Goal: Communication & Community: Share content

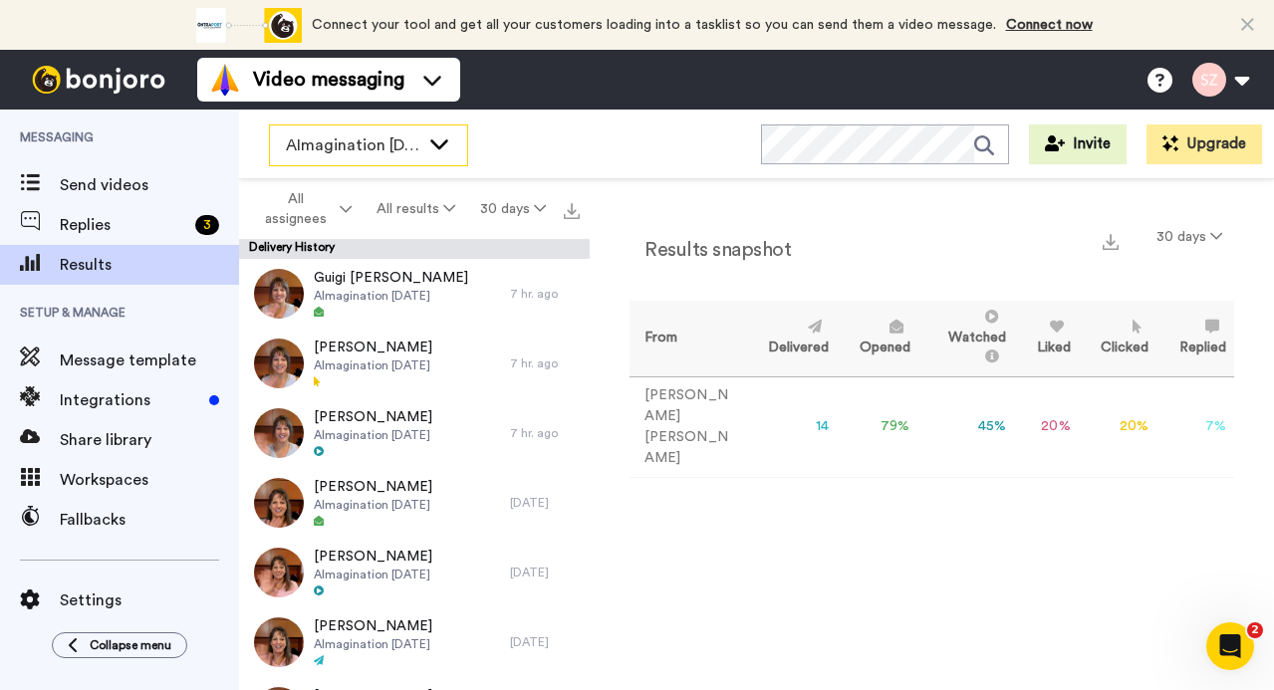
click at [446, 149] on icon at bounding box center [439, 143] width 24 height 20
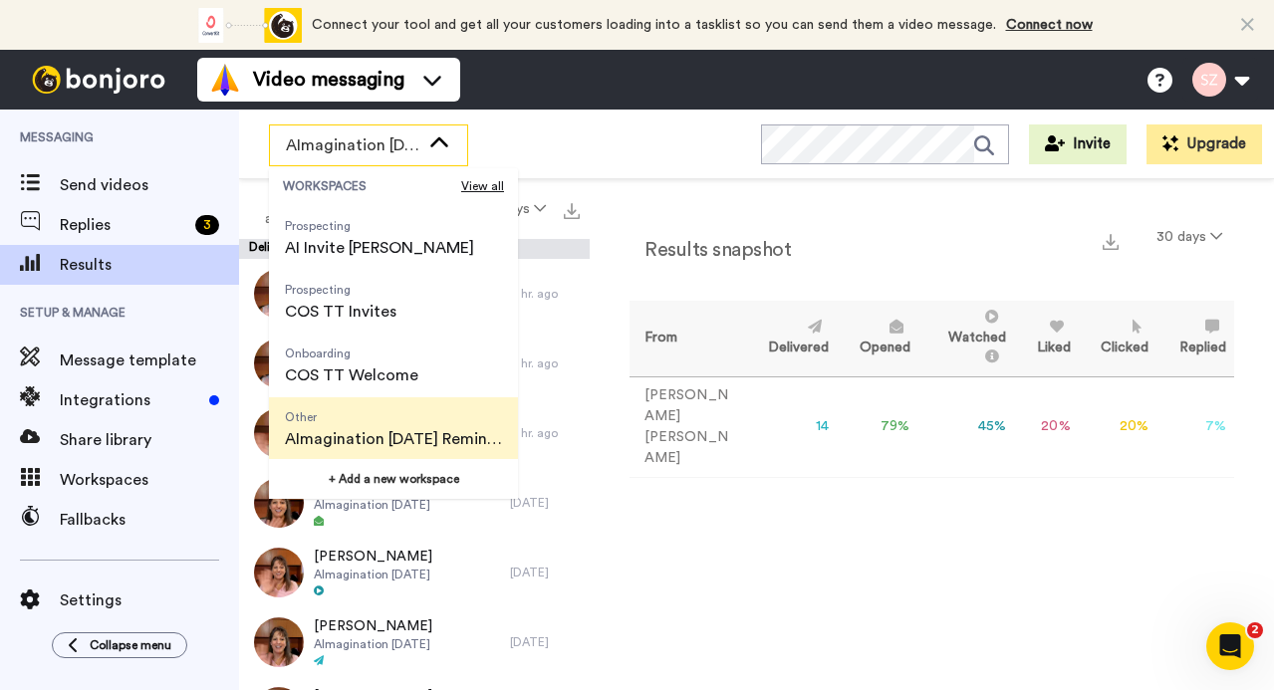
scroll to position [127, 0]
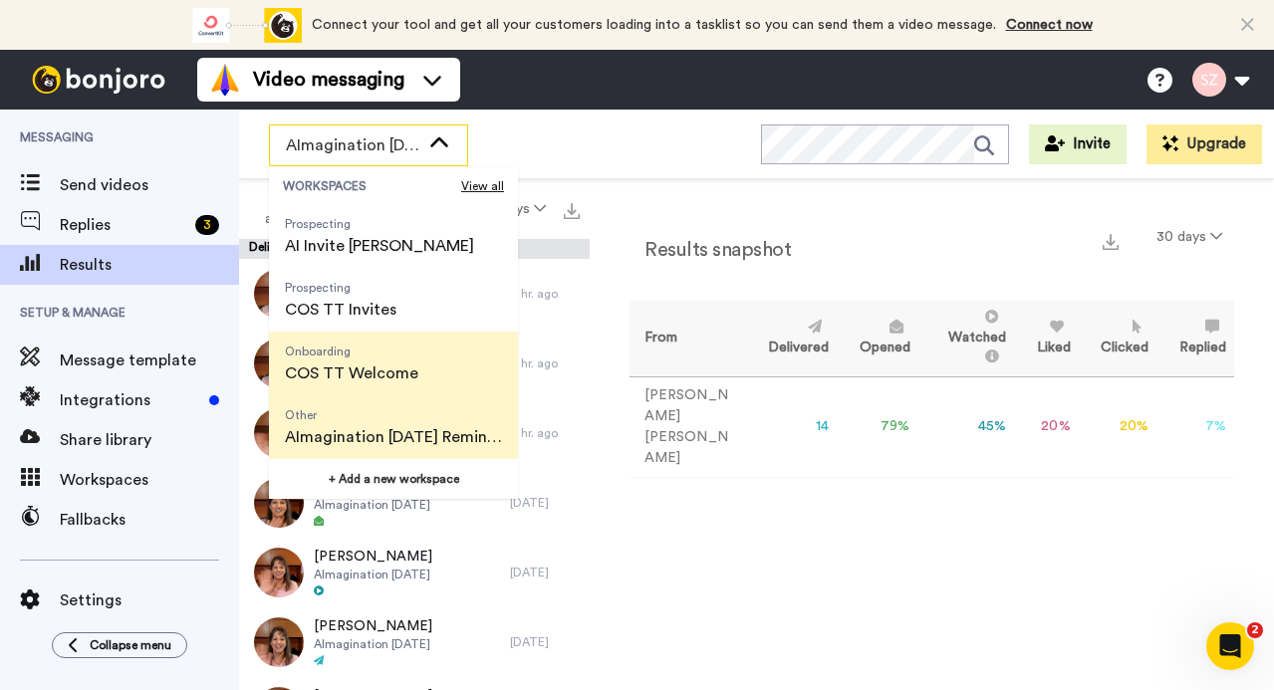
click at [428, 375] on span "Onboarding COS TT Welcome" at bounding box center [351, 364] width 165 height 64
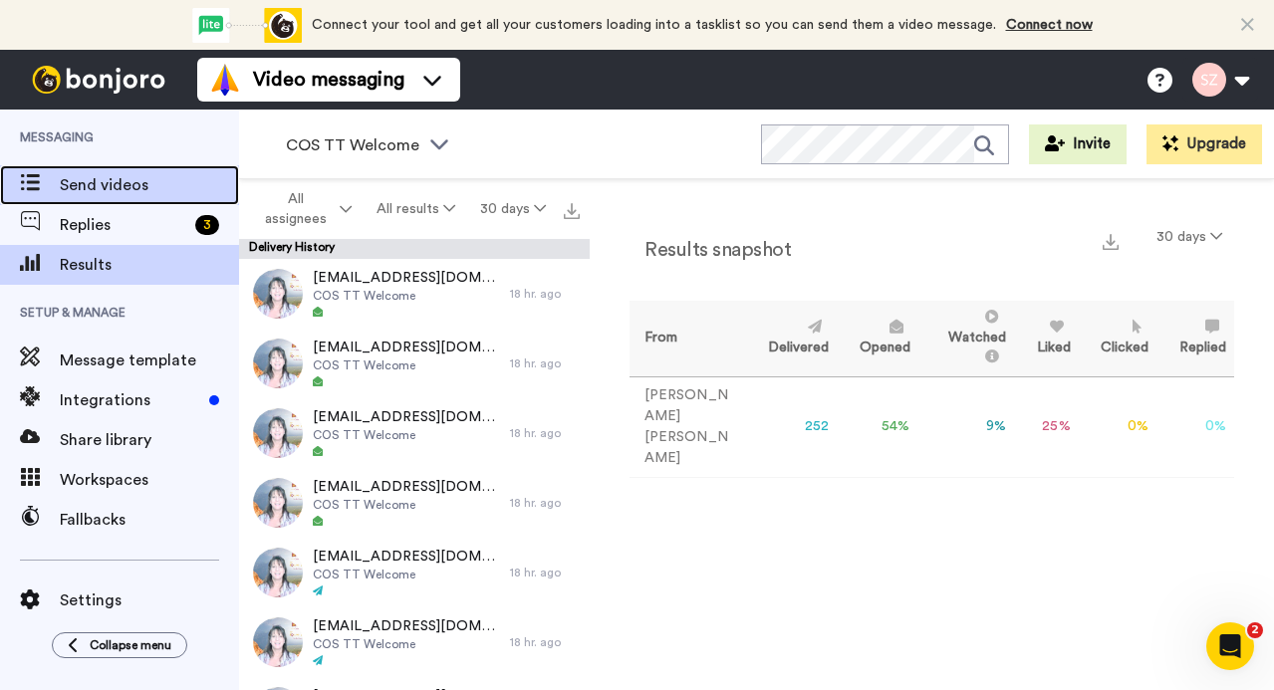
click at [117, 174] on span "Send videos" at bounding box center [149, 185] width 179 height 24
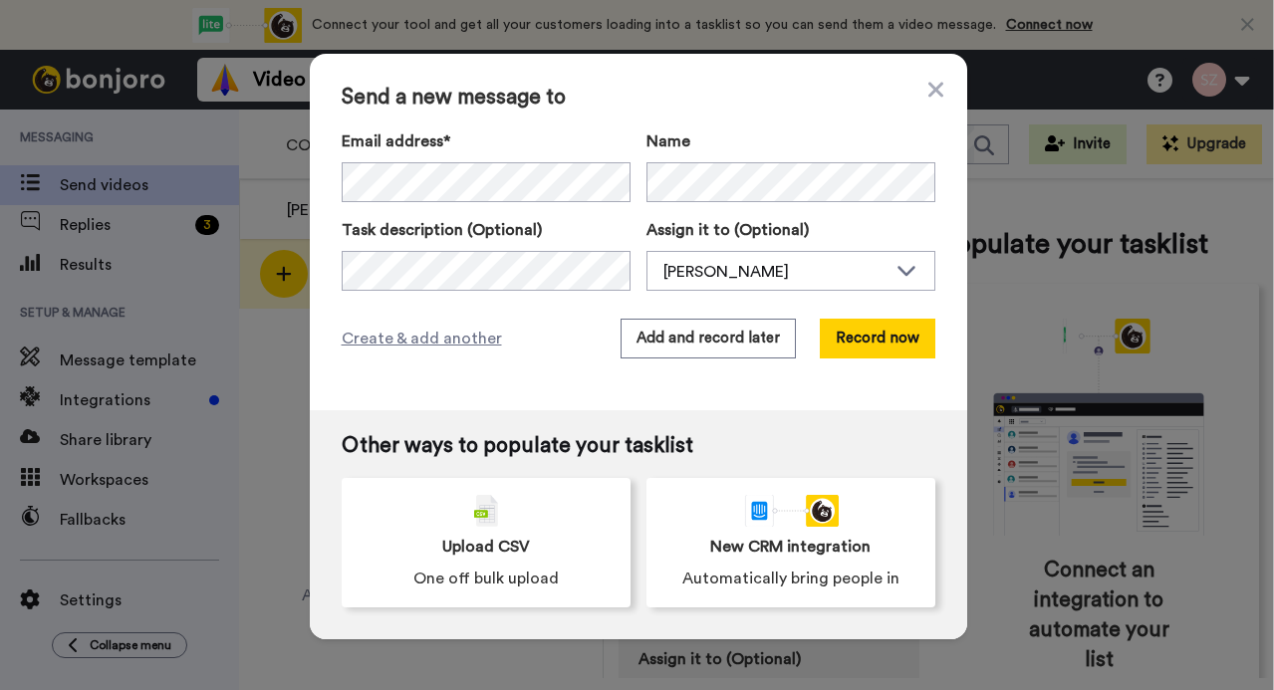
click at [412, 525] on div "Upload CSV One off bulk upload" at bounding box center [486, 542] width 289 height 129
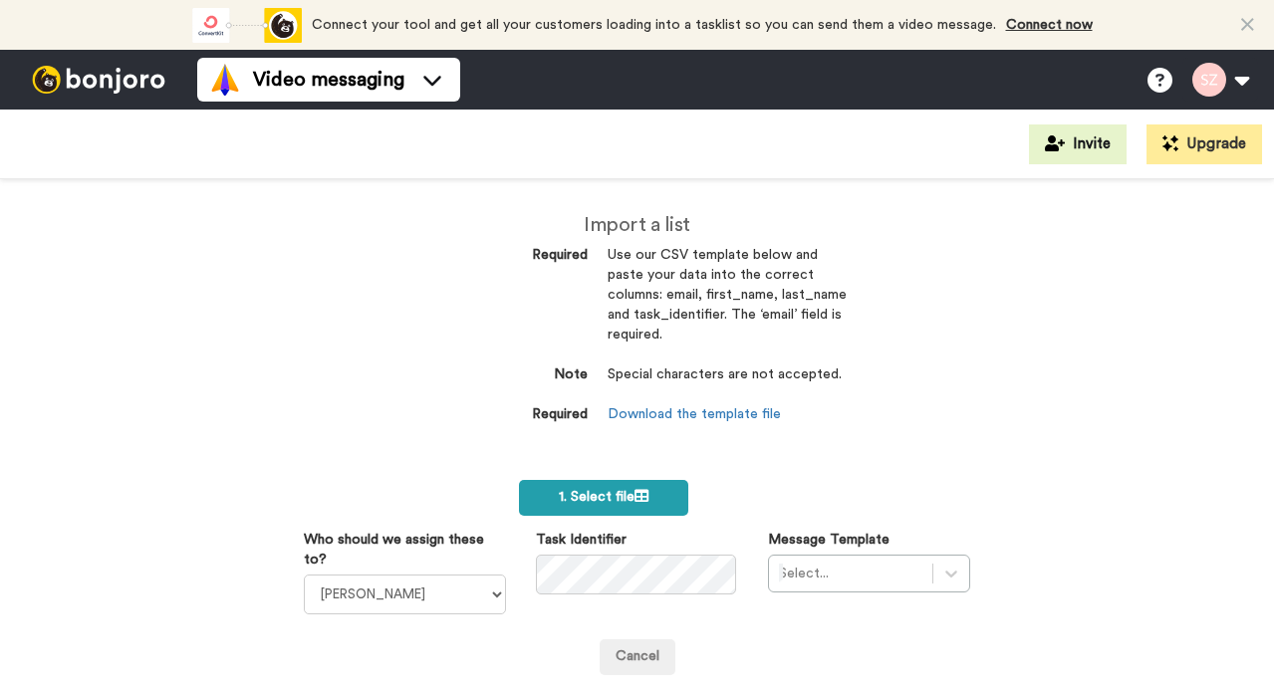
click at [576, 486] on label "1. Select file" at bounding box center [604, 498] width 170 height 36
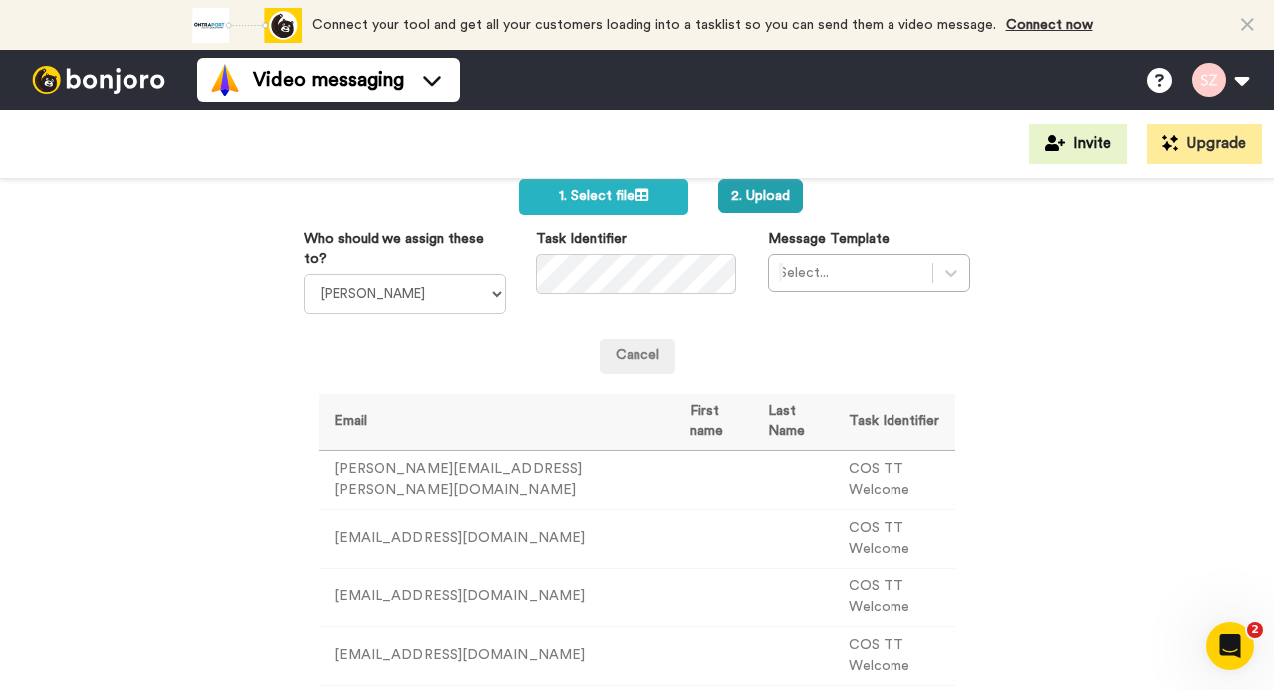
scroll to position [307, 0]
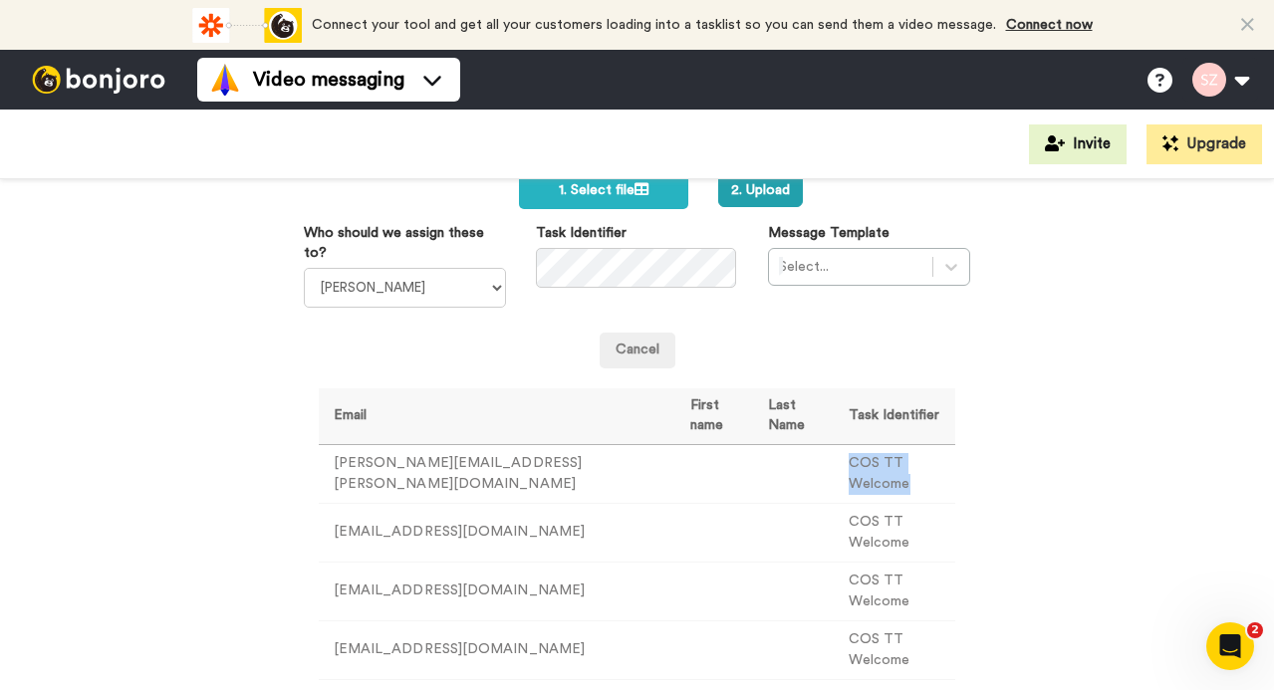
drag, startPoint x: 817, startPoint y: 469, endPoint x: 930, endPoint y: 469, distance: 112.5
click at [930, 469] on td "COS TT Welcome" at bounding box center [893, 473] width 121 height 59
copy td "COS TT Welcome"
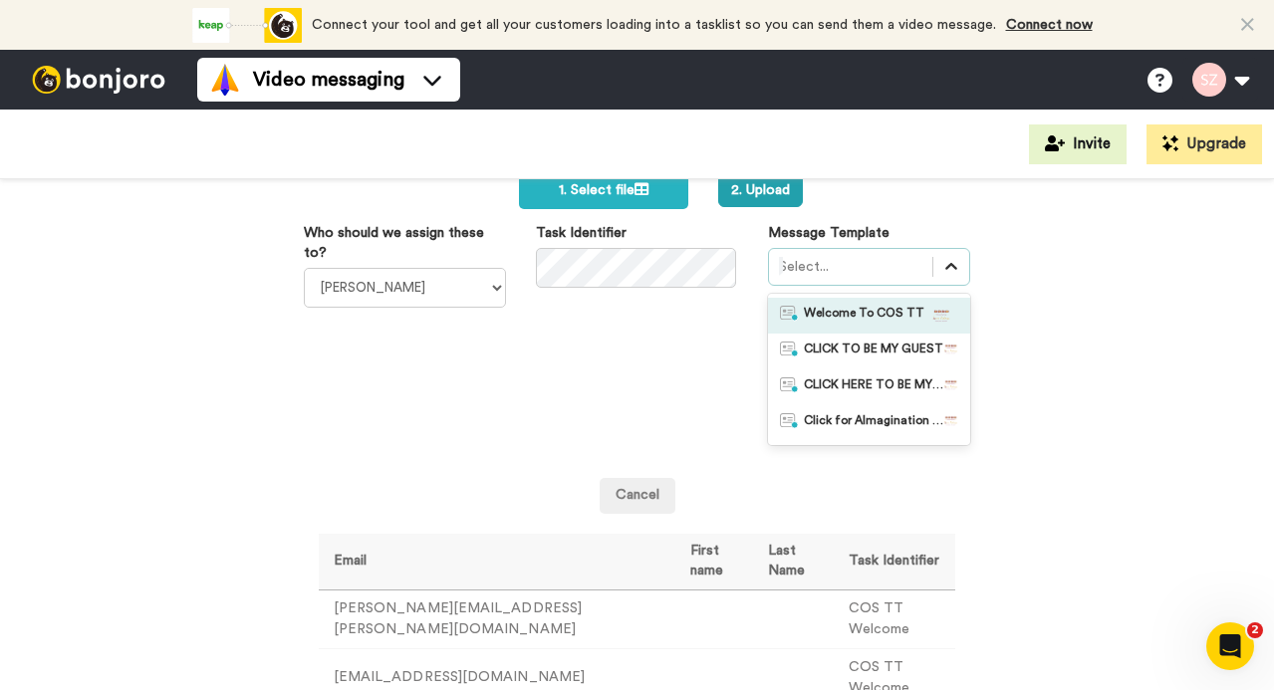
click at [941, 265] on icon at bounding box center [951, 267] width 20 height 20
click at [880, 321] on span "Welcome To COS TT" at bounding box center [864, 316] width 120 height 20
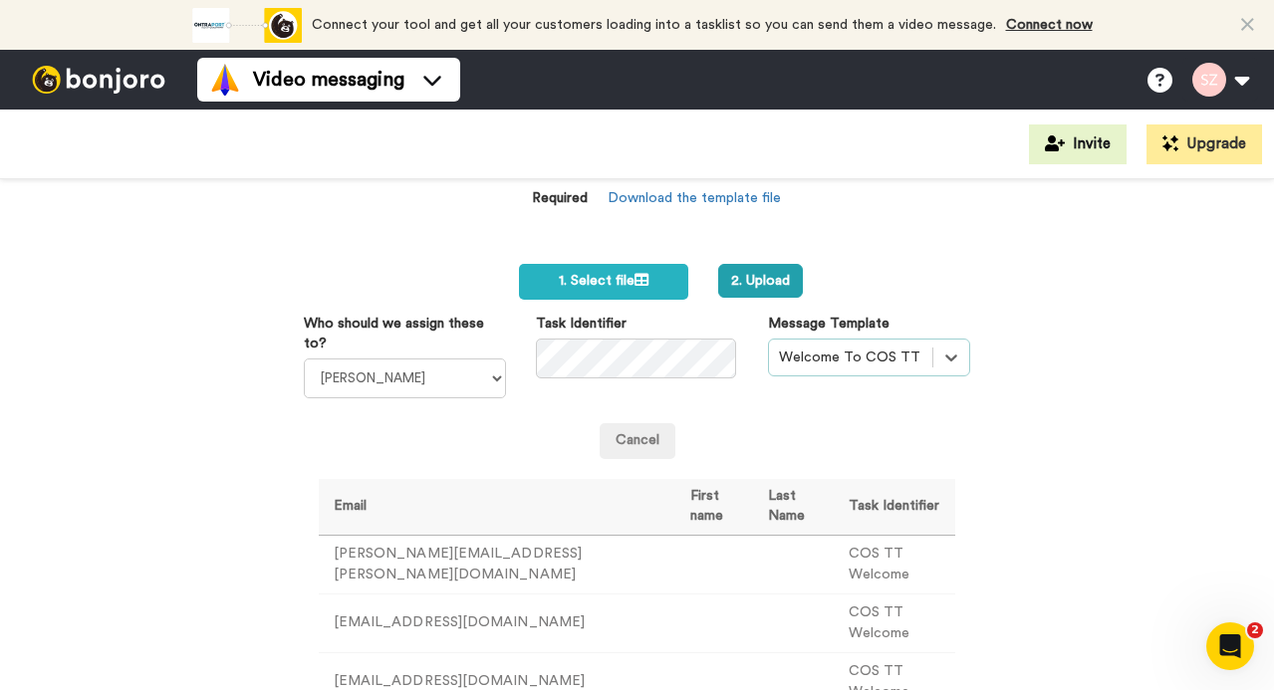
scroll to position [189, 0]
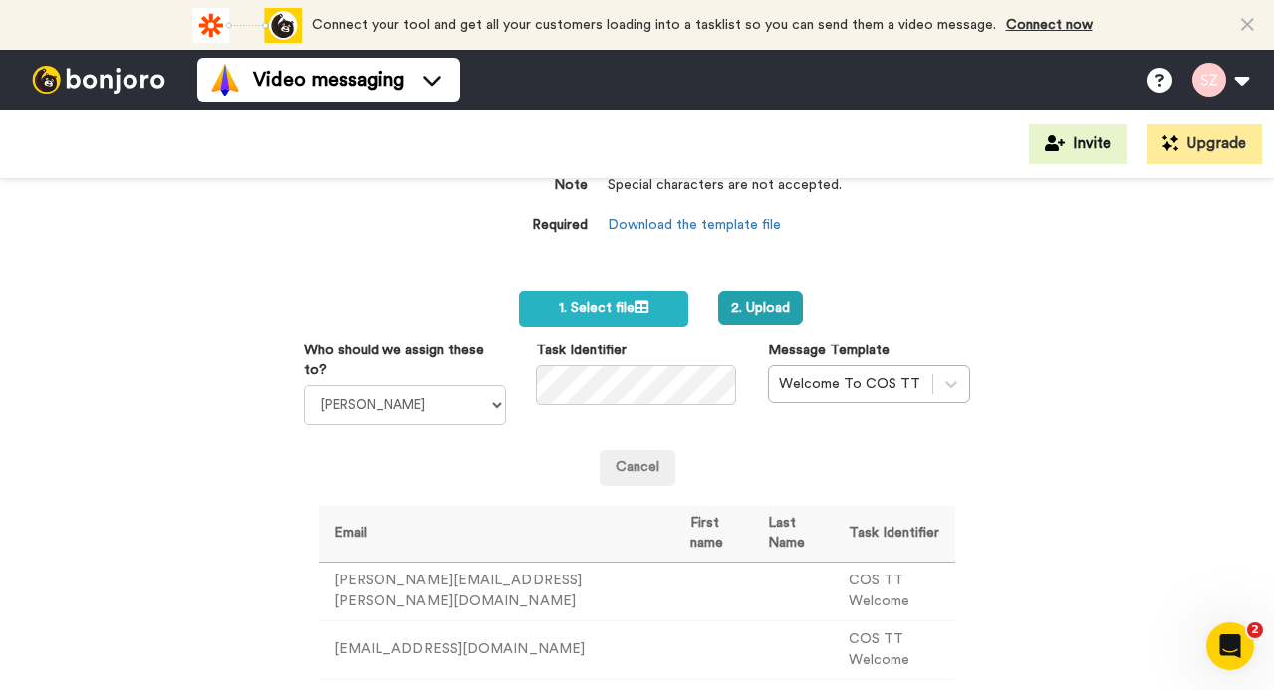
drag, startPoint x: 767, startPoint y: 300, endPoint x: 816, endPoint y: 297, distance: 48.9
click at [768, 300] on button "2. Upload" at bounding box center [760, 308] width 85 height 34
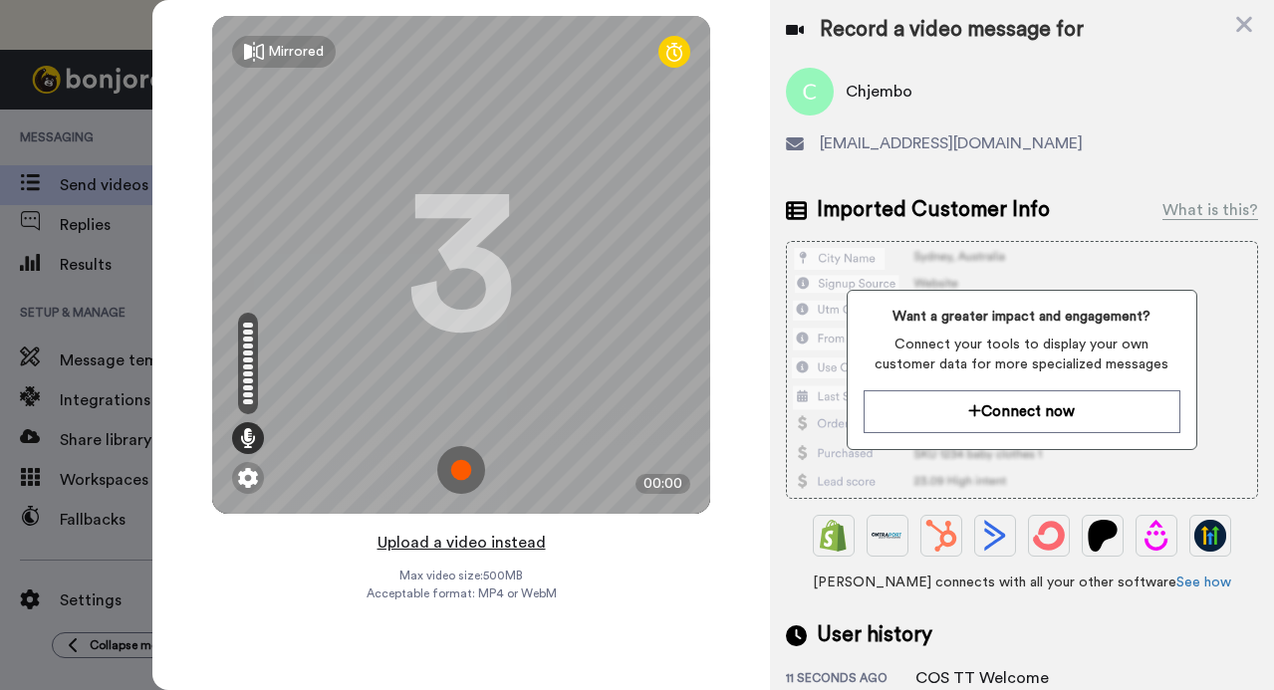
click at [517, 543] on button "Upload a video instead" at bounding box center [461, 543] width 180 height 26
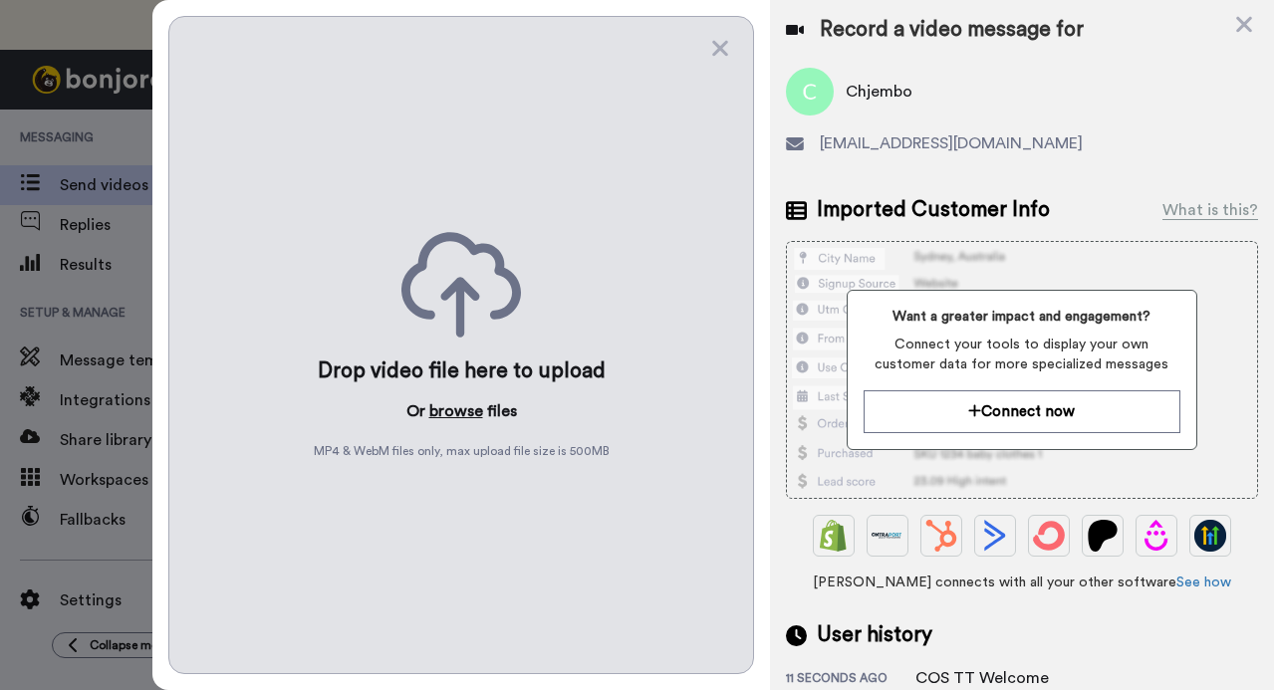
click at [446, 410] on button "browse" at bounding box center [456, 411] width 54 height 24
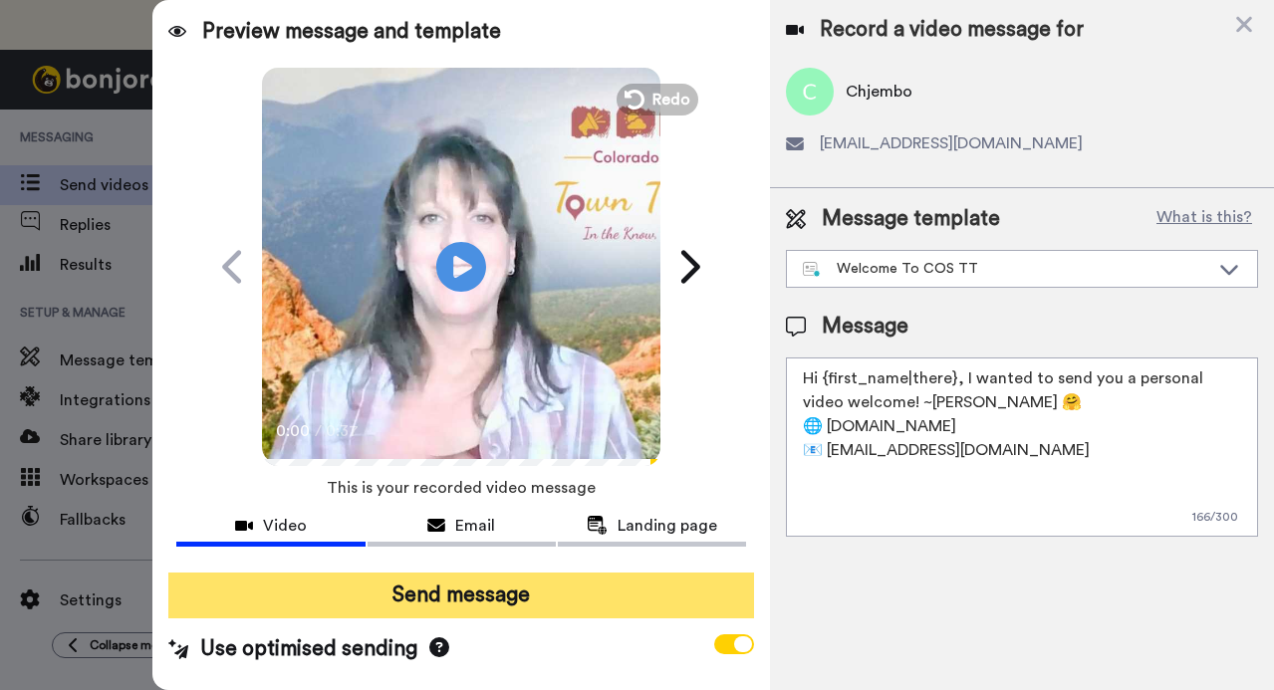
click at [429, 587] on button "Send message" at bounding box center [460, 596] width 584 height 46
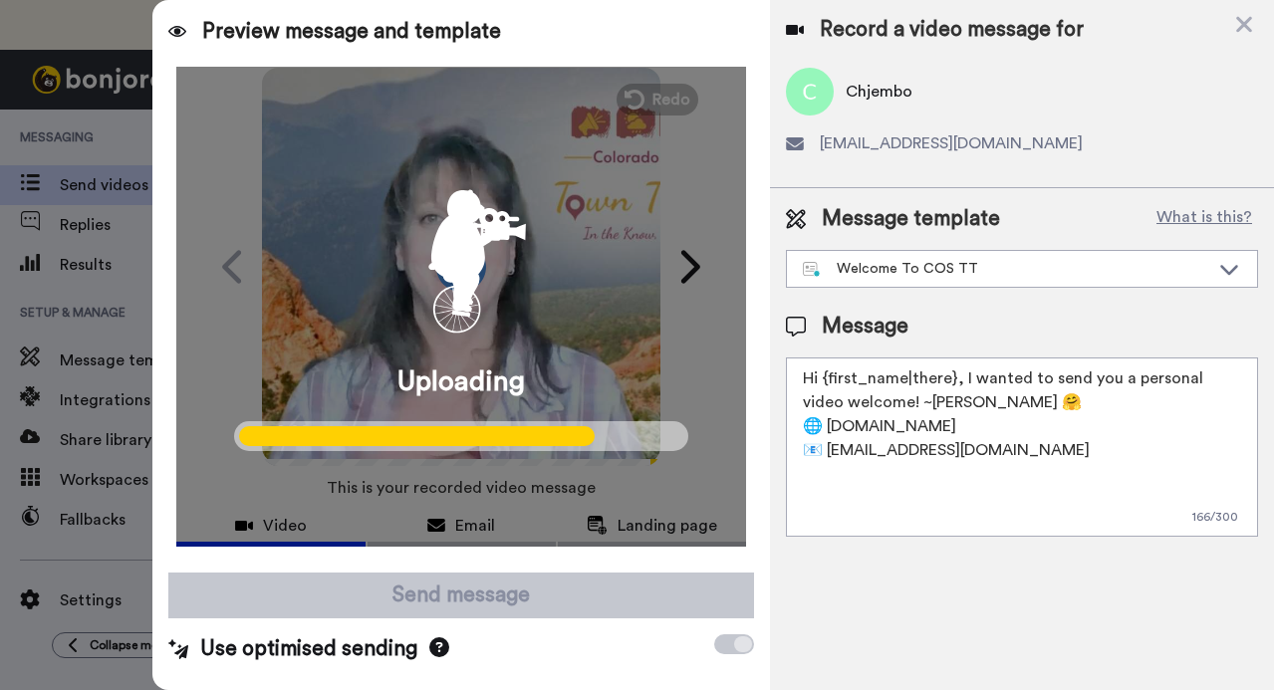
click at [625, 29] on div "Preview message and template" at bounding box center [460, 24] width 616 height 48
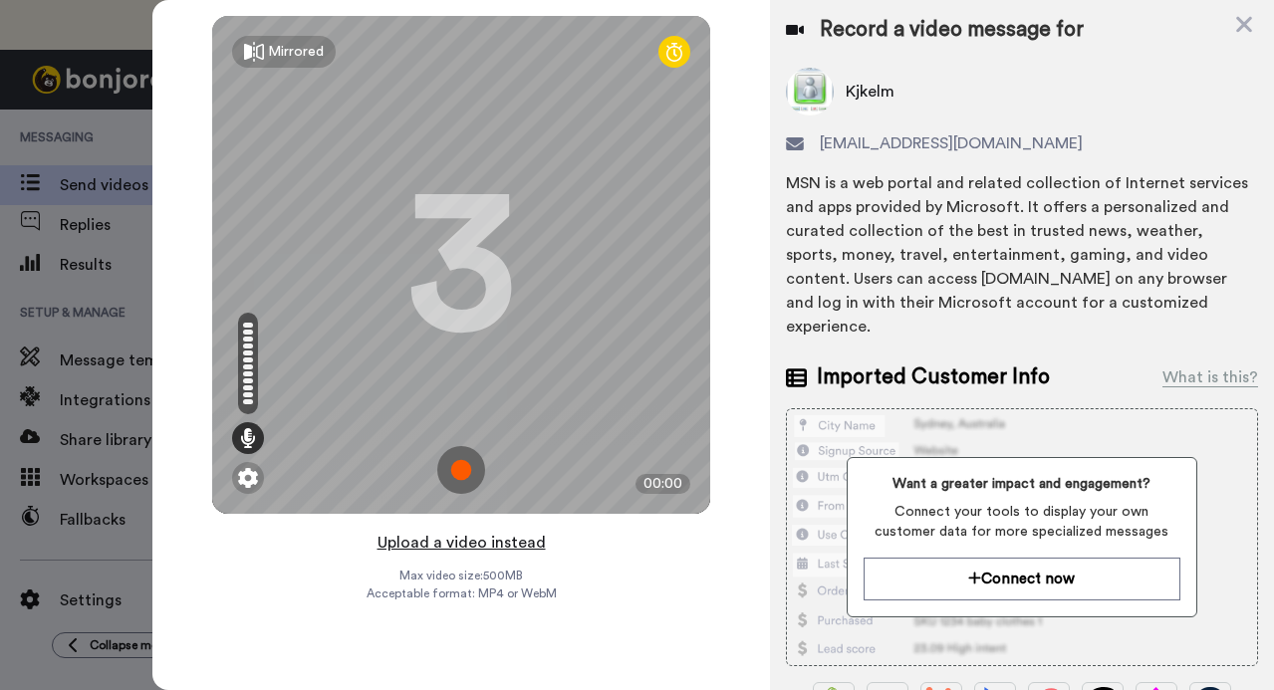
click at [475, 546] on button "Upload a video instead" at bounding box center [461, 543] width 180 height 26
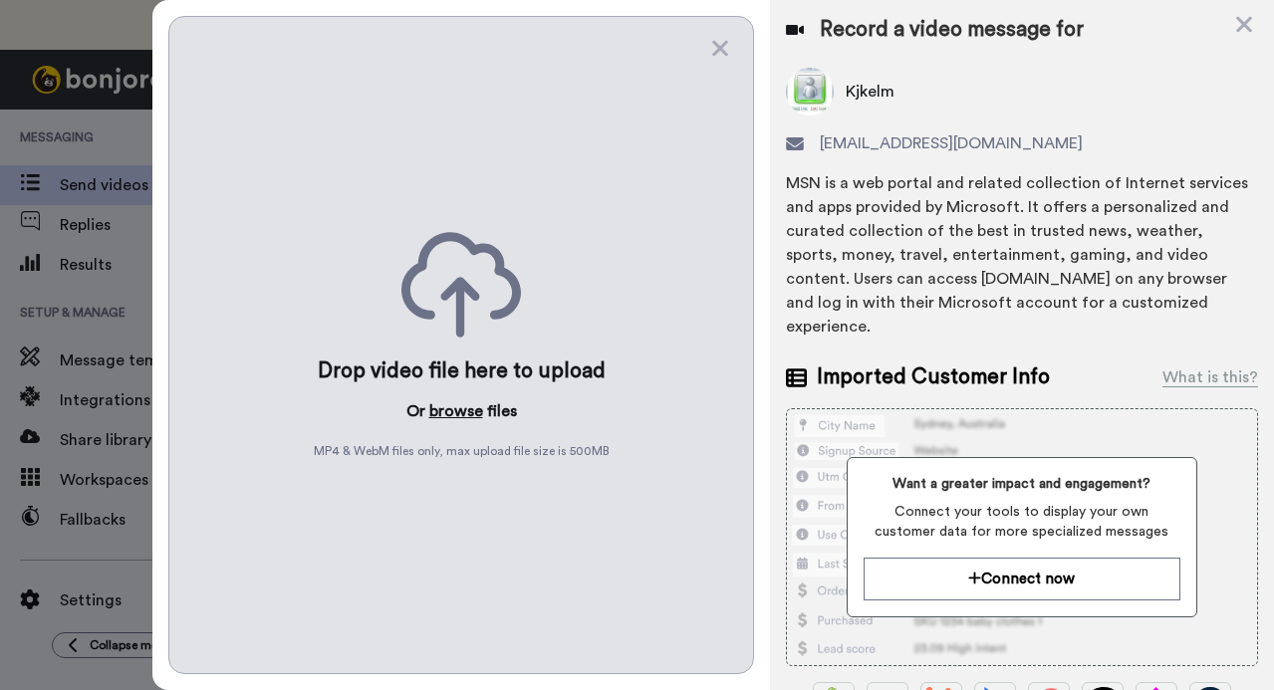
click at [461, 410] on button "browse" at bounding box center [456, 411] width 54 height 24
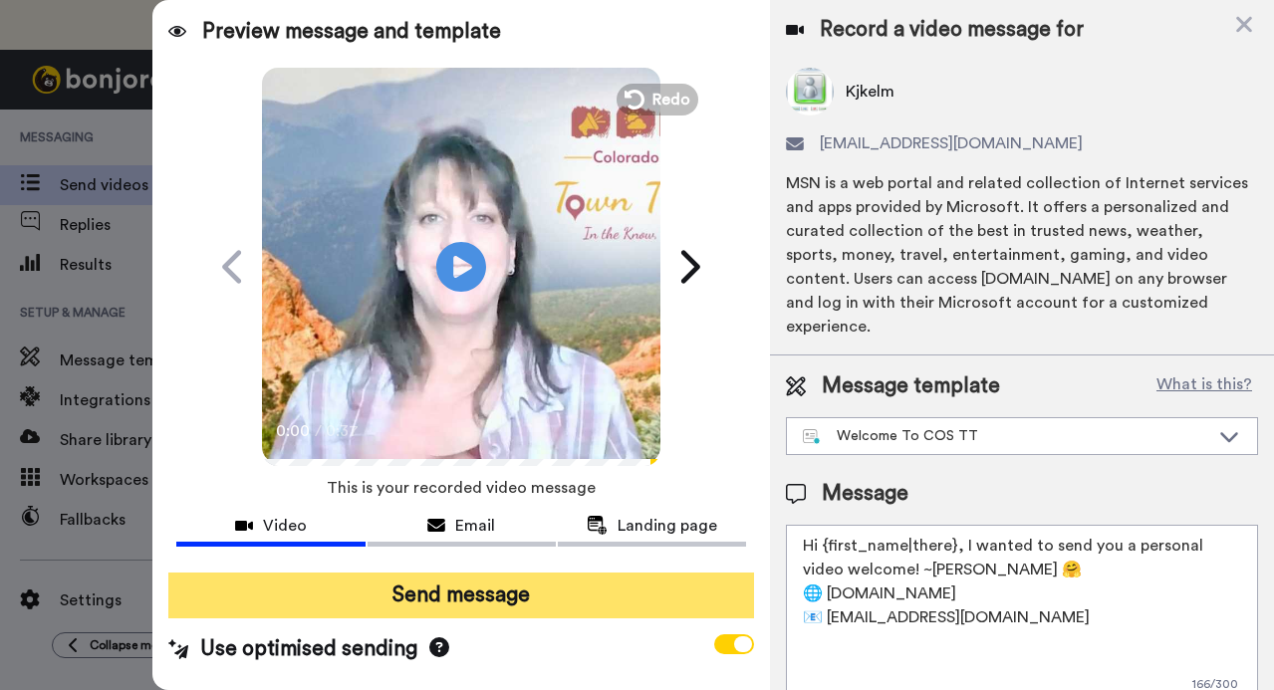
click at [427, 595] on button "Send message" at bounding box center [460, 596] width 584 height 46
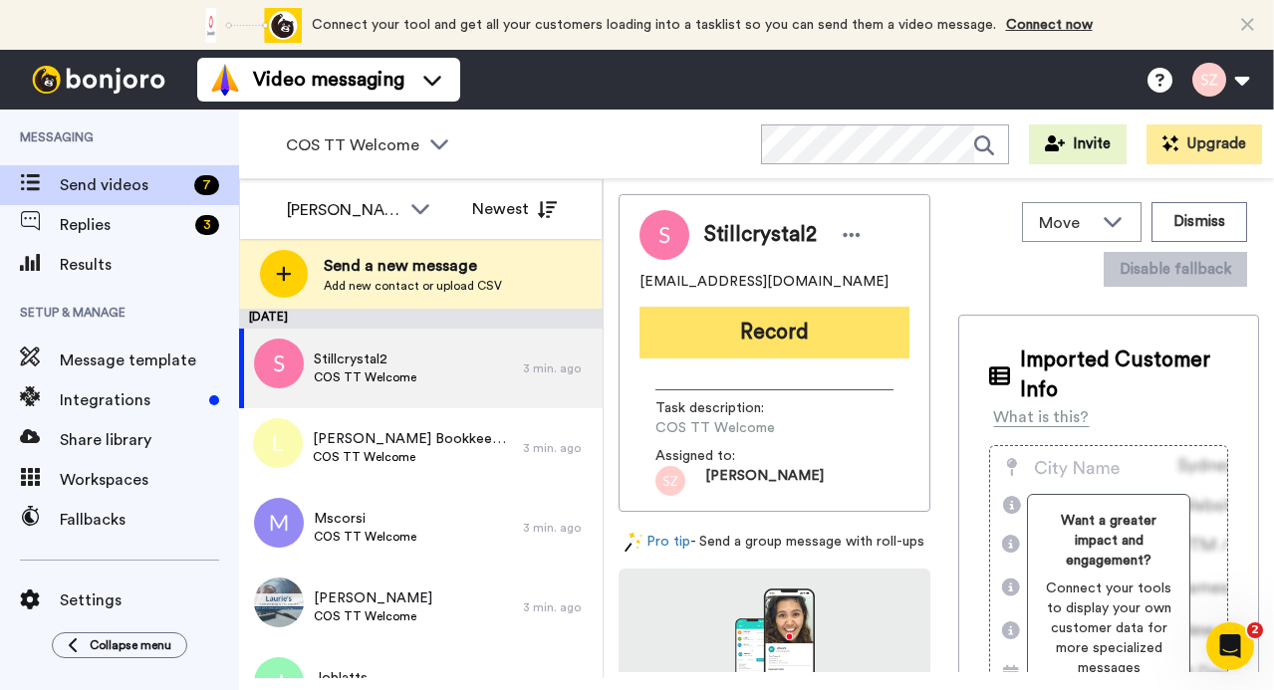
click at [682, 339] on button "Record" at bounding box center [774, 333] width 270 height 52
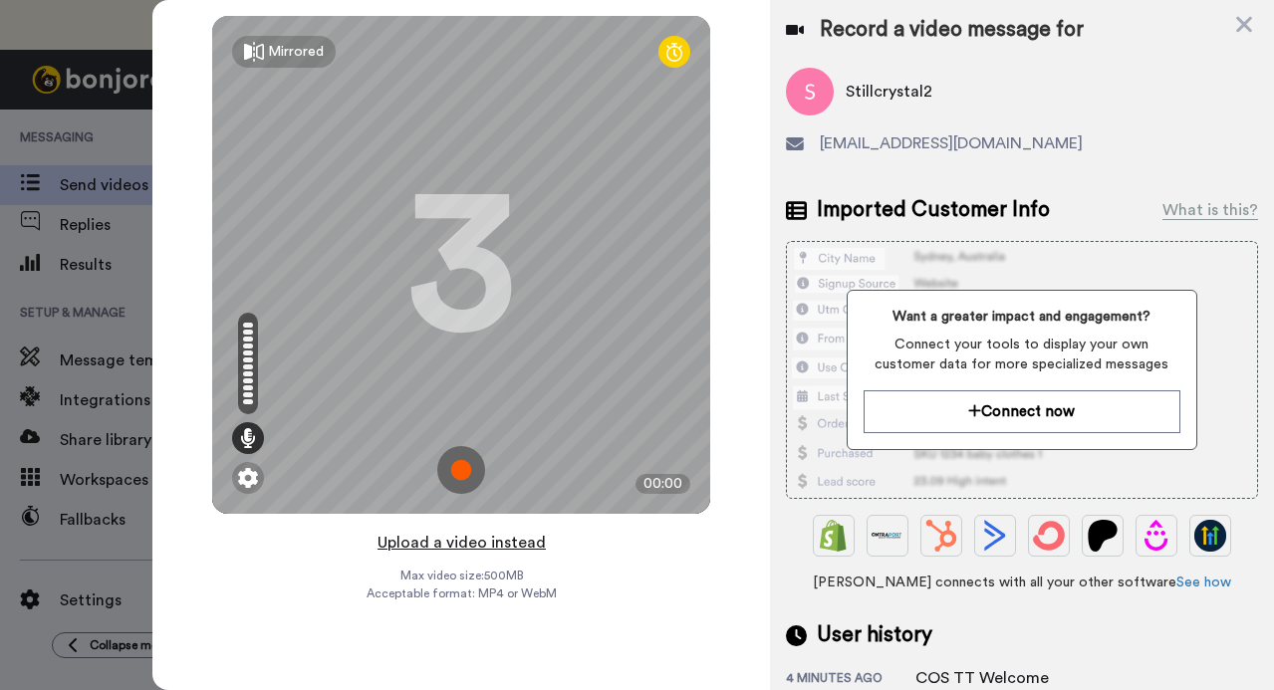
click at [486, 538] on button "Upload a video instead" at bounding box center [461, 543] width 180 height 26
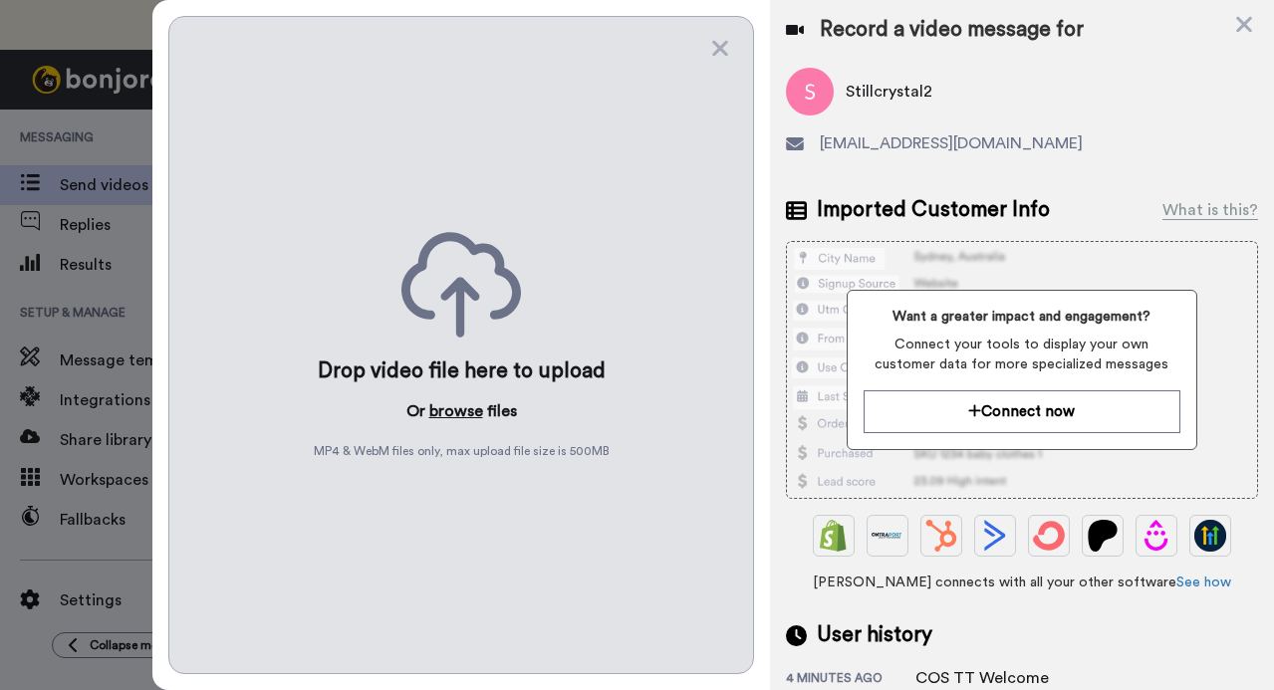
click at [457, 403] on button "browse" at bounding box center [456, 411] width 54 height 24
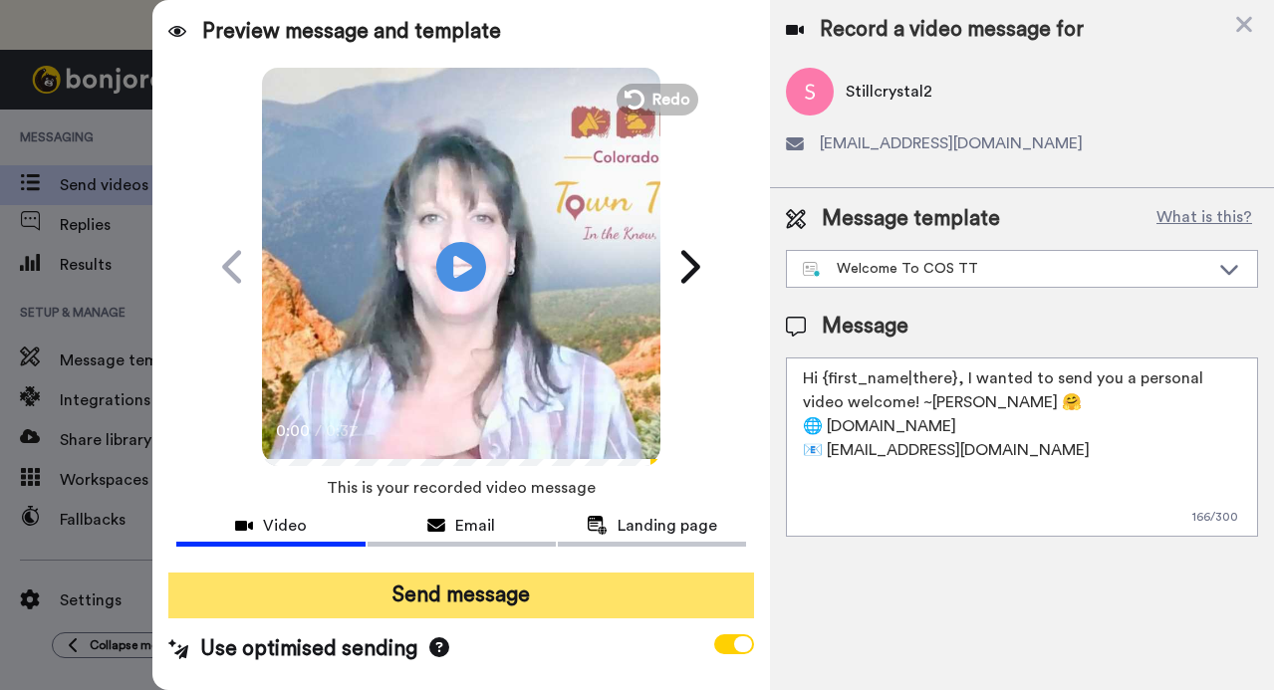
click at [461, 597] on button "Send message" at bounding box center [460, 596] width 584 height 46
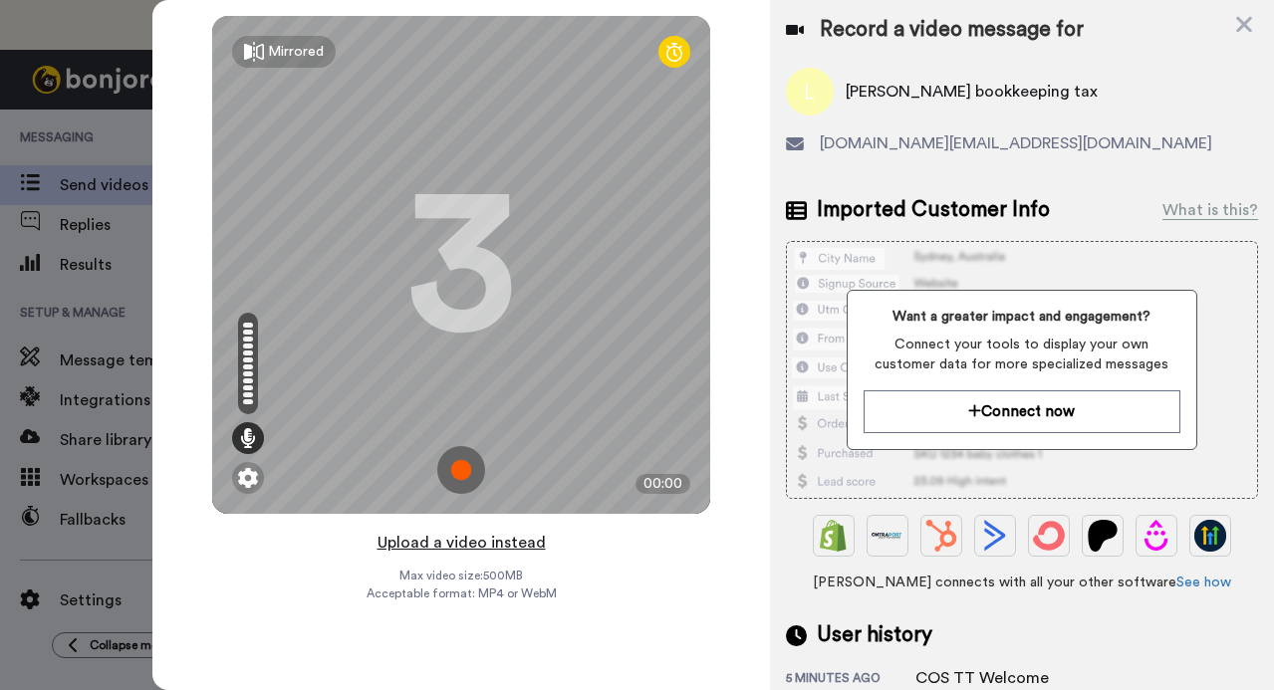
click at [507, 544] on button "Upload a video instead" at bounding box center [461, 543] width 180 height 26
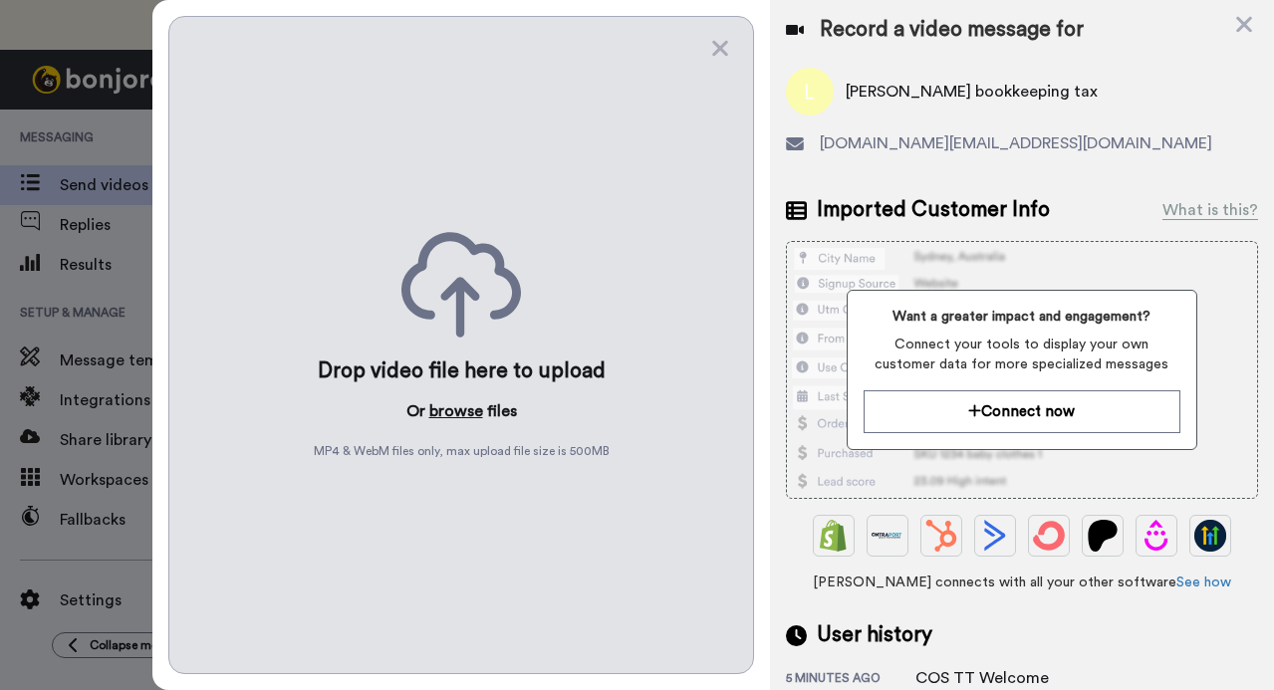
click at [457, 402] on button "browse" at bounding box center [456, 411] width 54 height 24
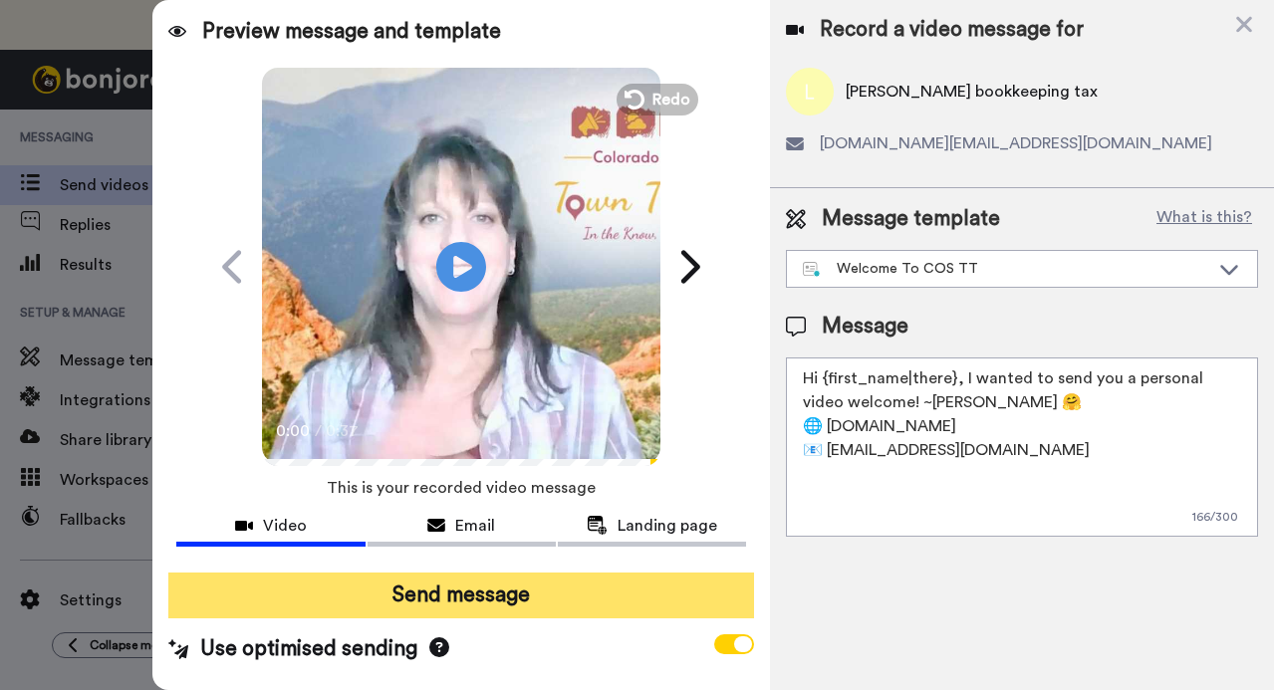
click at [464, 598] on button "Send message" at bounding box center [460, 596] width 584 height 46
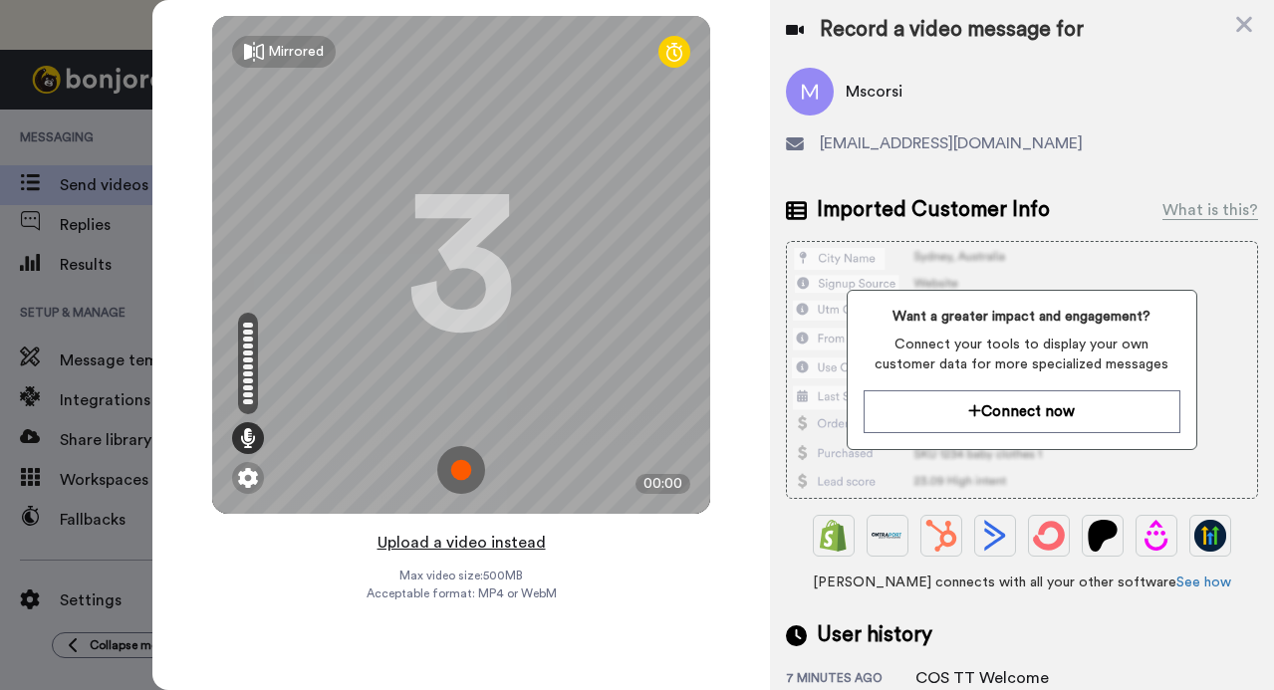
click at [512, 546] on button "Upload a video instead" at bounding box center [461, 543] width 180 height 26
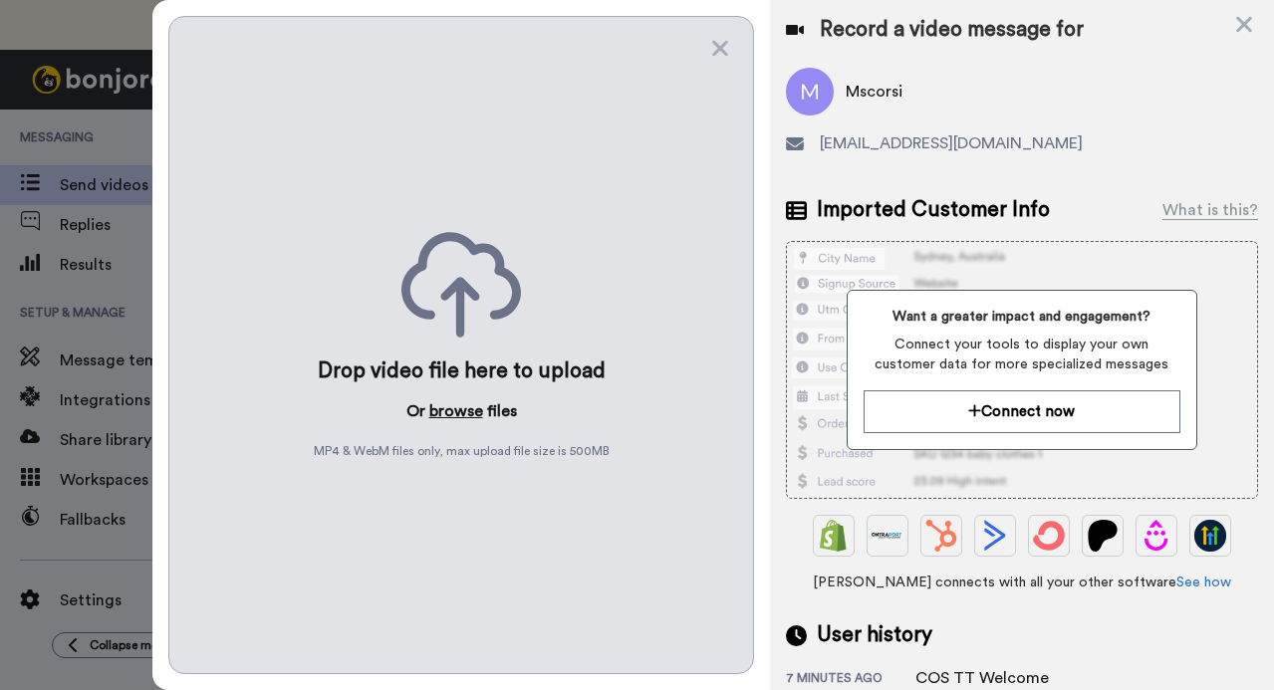
click at [459, 409] on button "browse" at bounding box center [456, 411] width 54 height 24
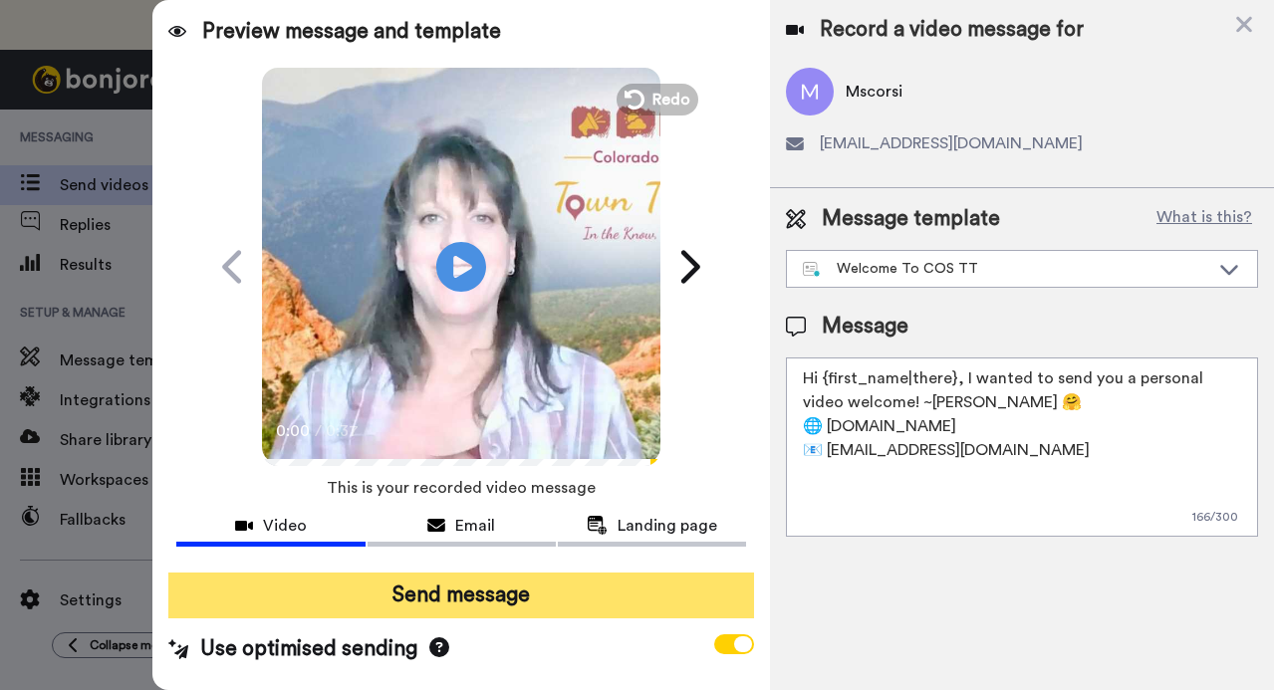
click at [484, 589] on button "Send message" at bounding box center [460, 596] width 584 height 46
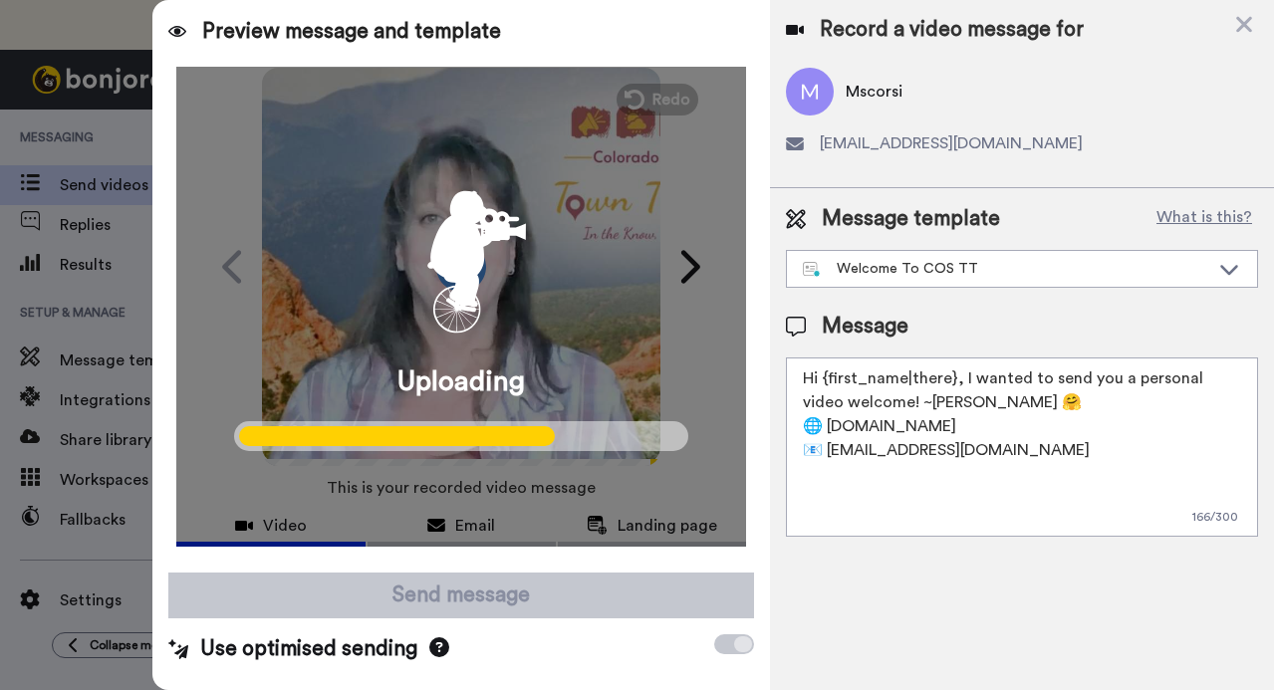
click at [577, 31] on div "Preview message and template" at bounding box center [460, 24] width 616 height 48
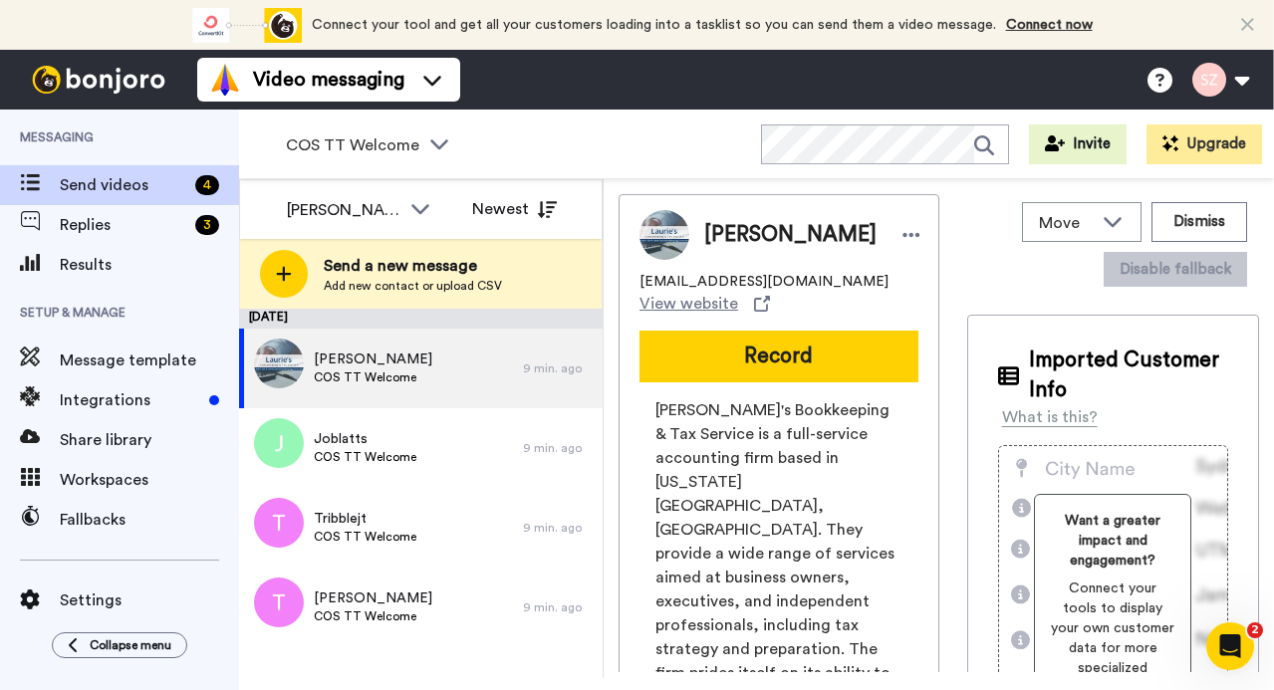
click at [739, 360] on button "Record" at bounding box center [778, 357] width 279 height 52
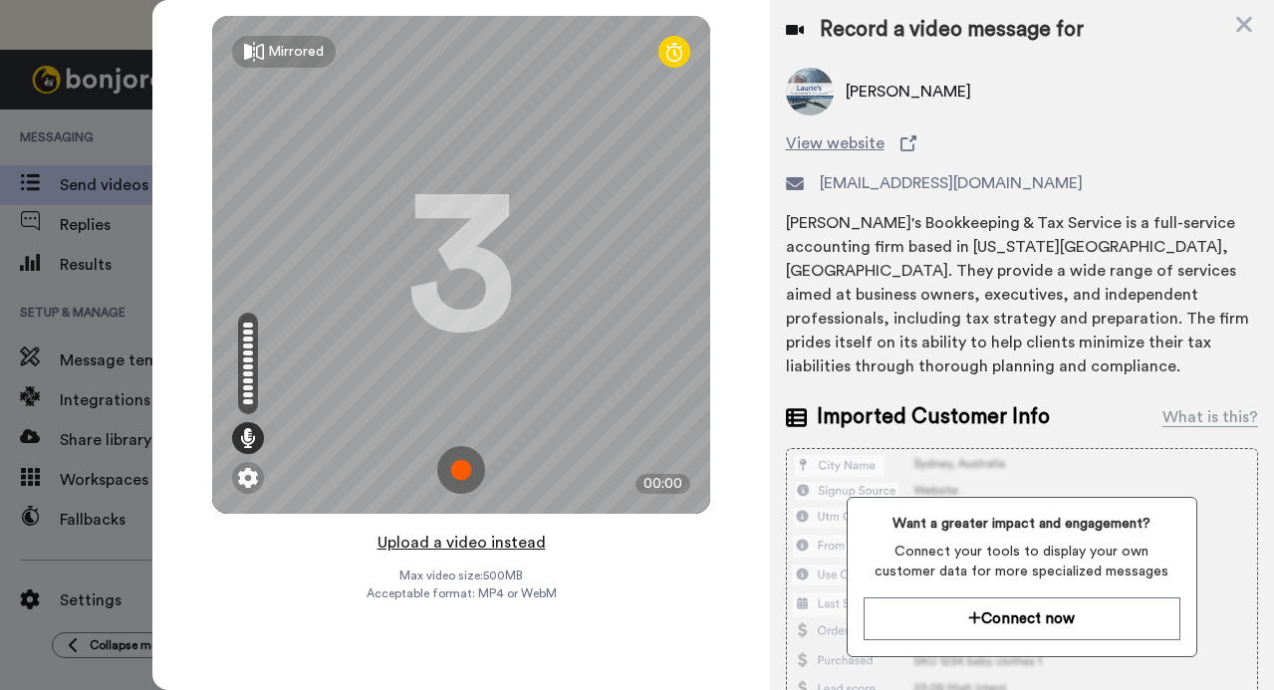
click at [475, 543] on button "Upload a video instead" at bounding box center [461, 543] width 180 height 26
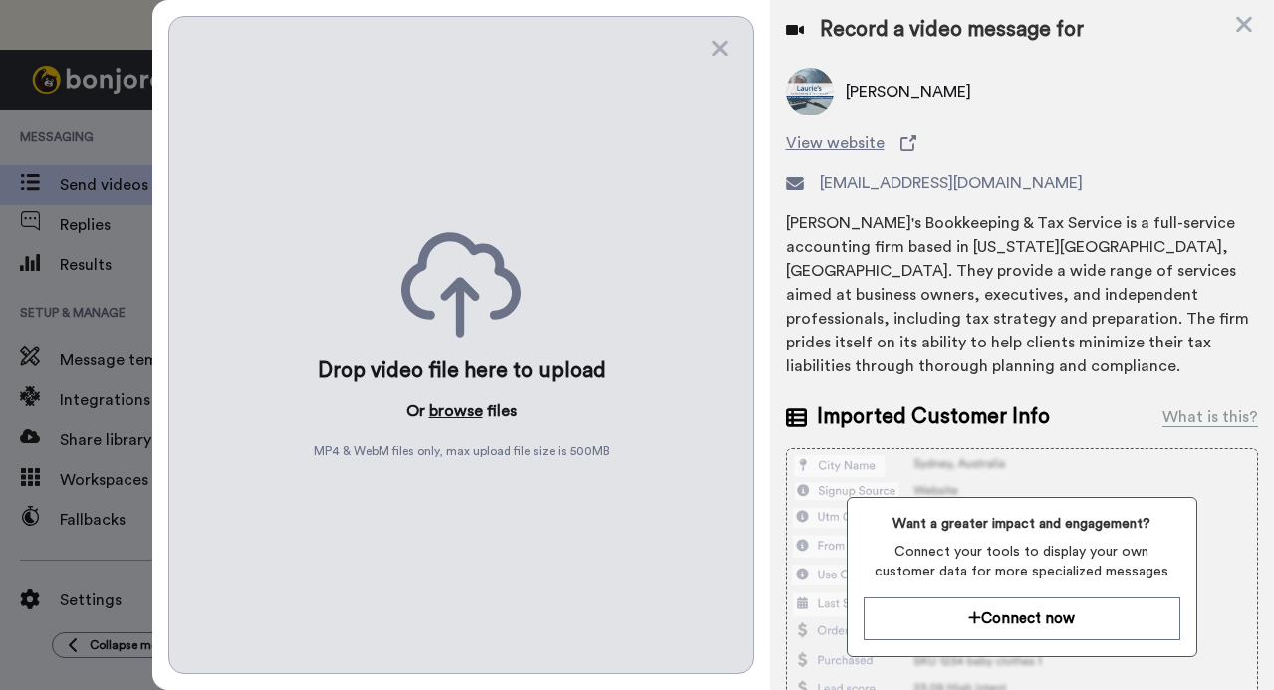
click at [441, 405] on button "browse" at bounding box center [456, 411] width 54 height 24
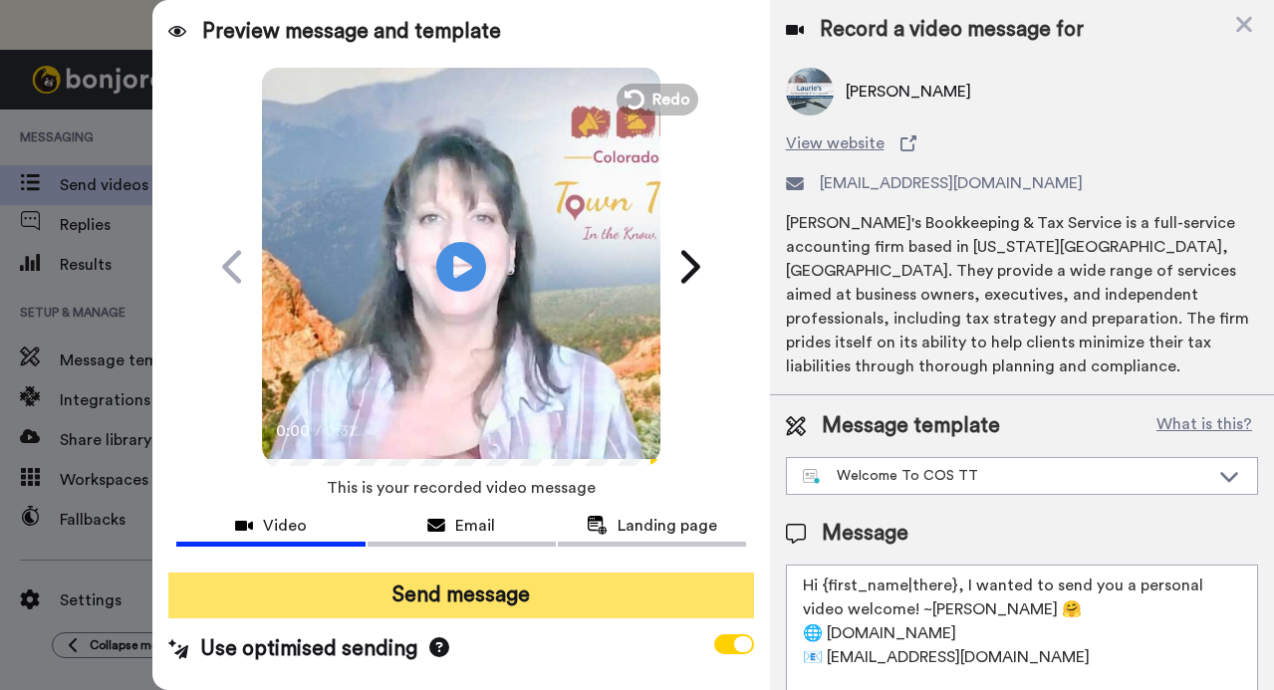
click at [441, 583] on button "Send message" at bounding box center [460, 596] width 584 height 46
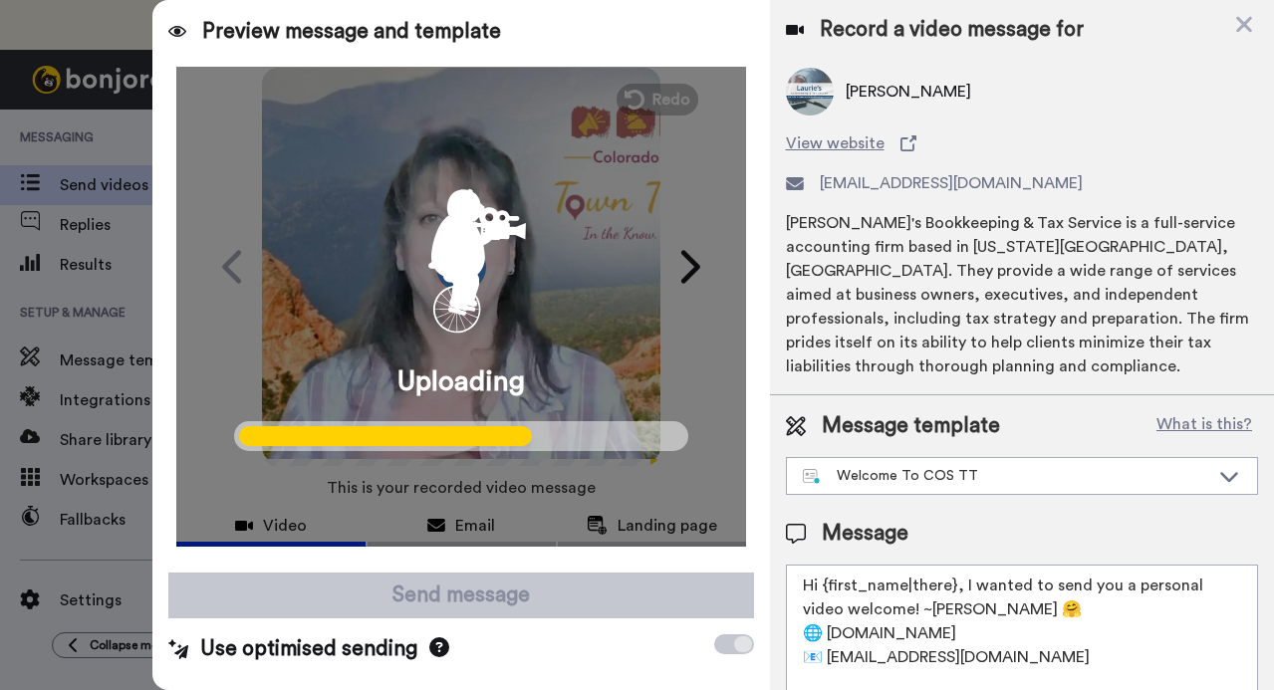
click at [584, 29] on div "Preview message and template" at bounding box center [460, 24] width 616 height 48
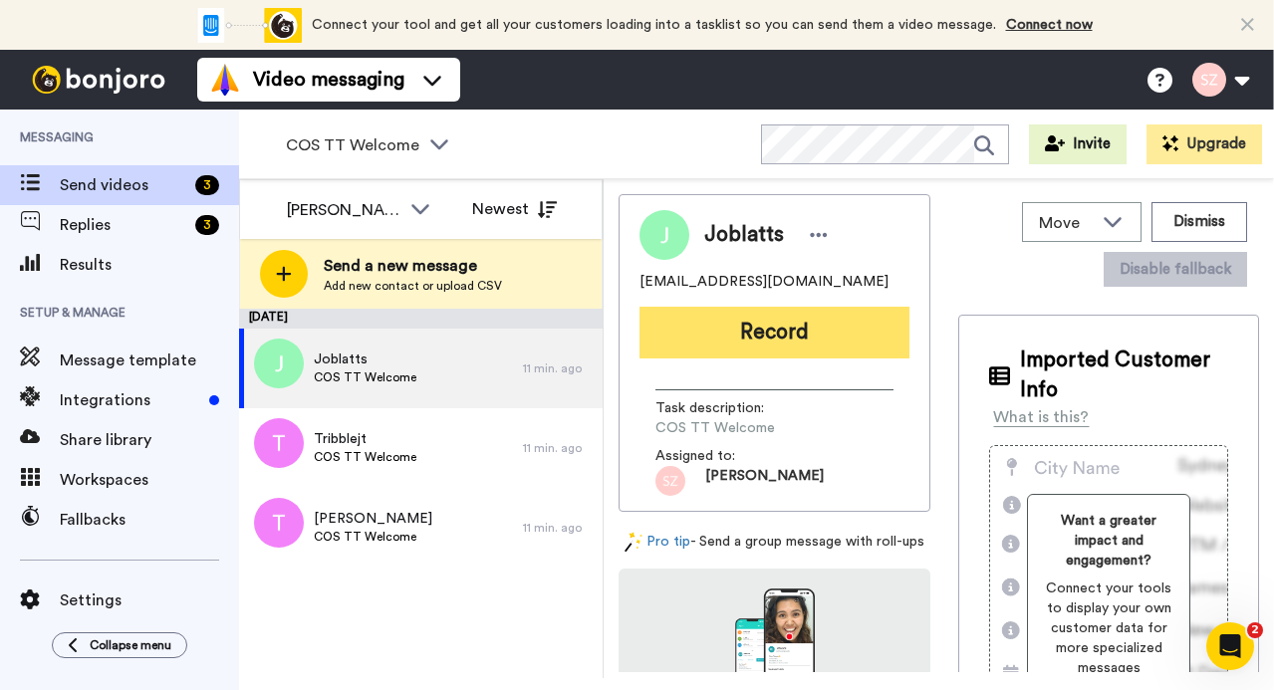
click at [720, 337] on button "Record" at bounding box center [774, 333] width 270 height 52
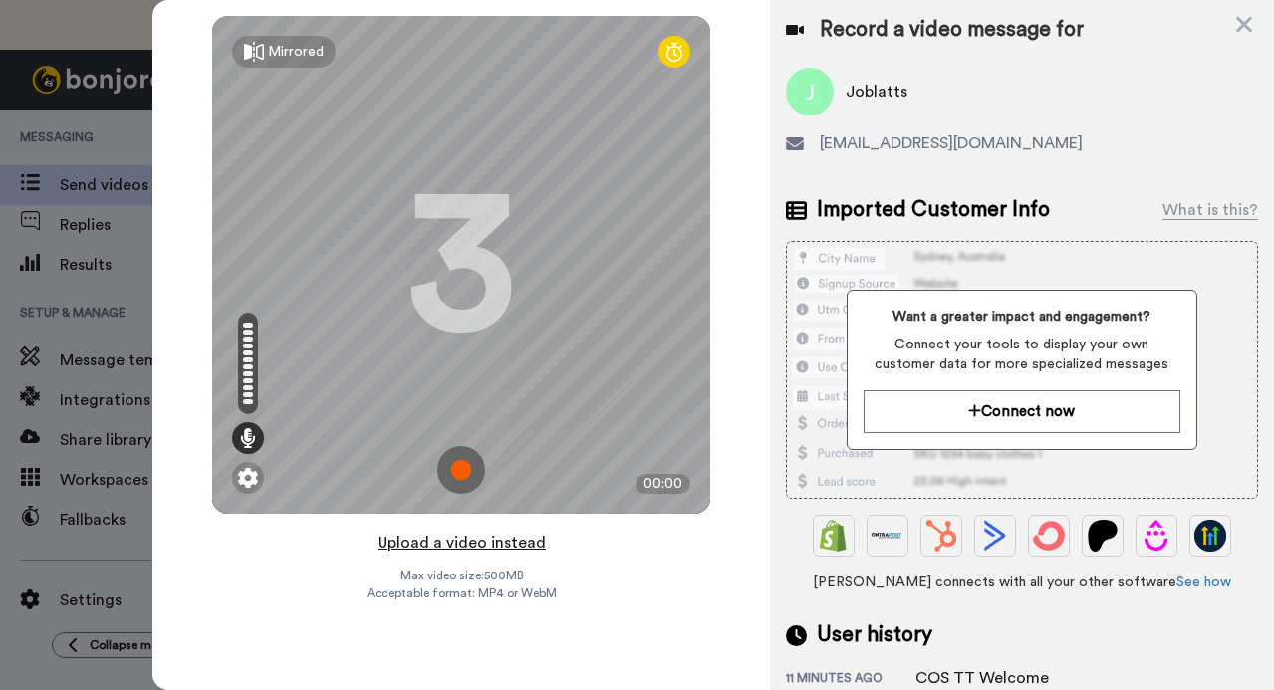
click at [525, 541] on button "Upload a video instead" at bounding box center [461, 543] width 180 height 26
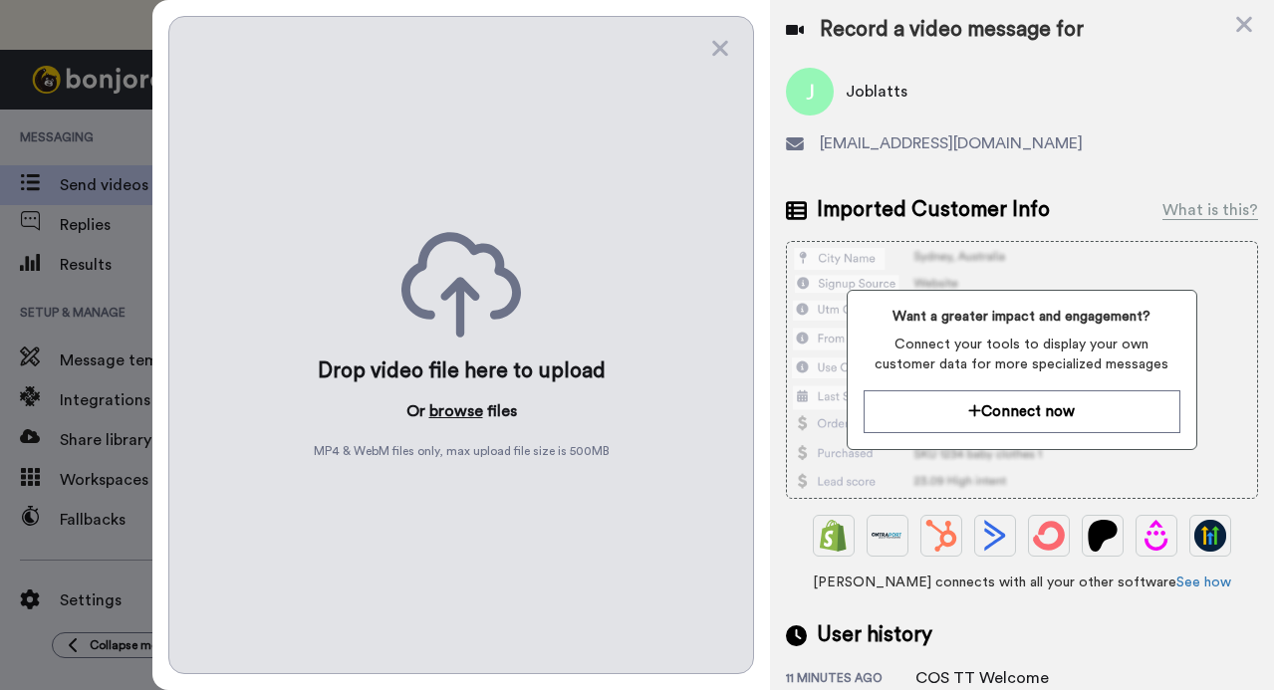
click at [465, 405] on button "browse" at bounding box center [456, 411] width 54 height 24
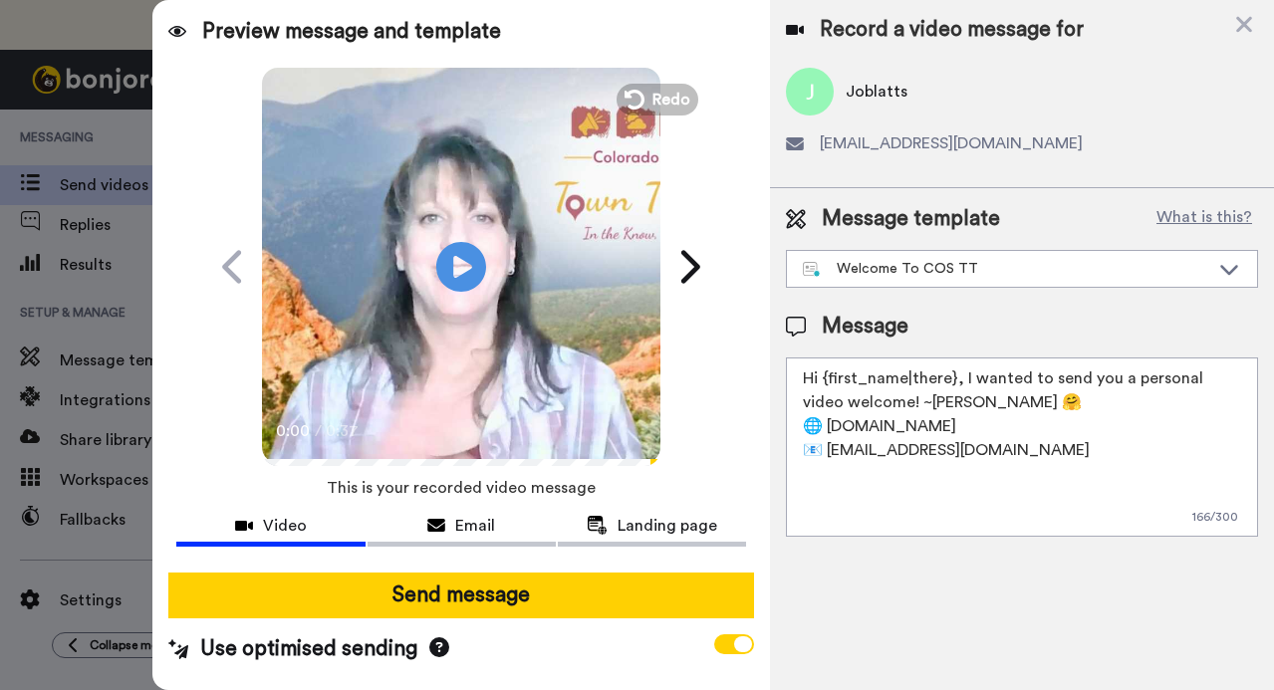
click at [456, 602] on button "Send message" at bounding box center [460, 596] width 584 height 46
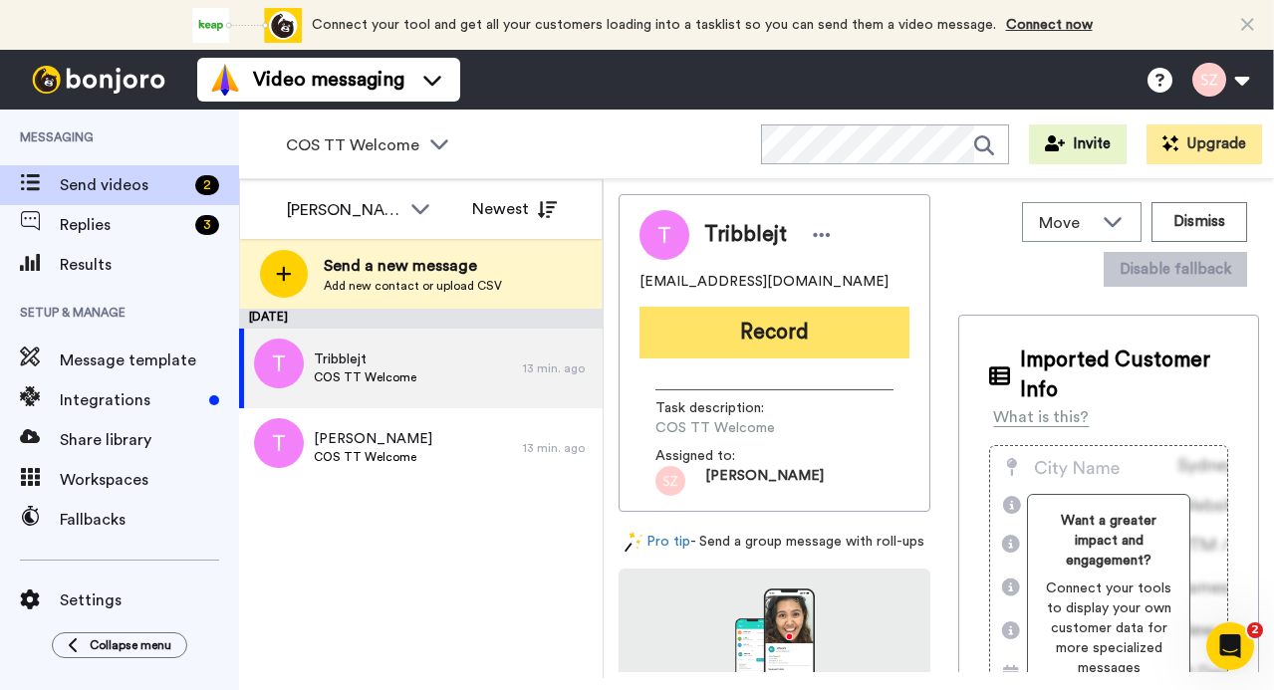
click at [738, 339] on button "Record" at bounding box center [774, 333] width 270 height 52
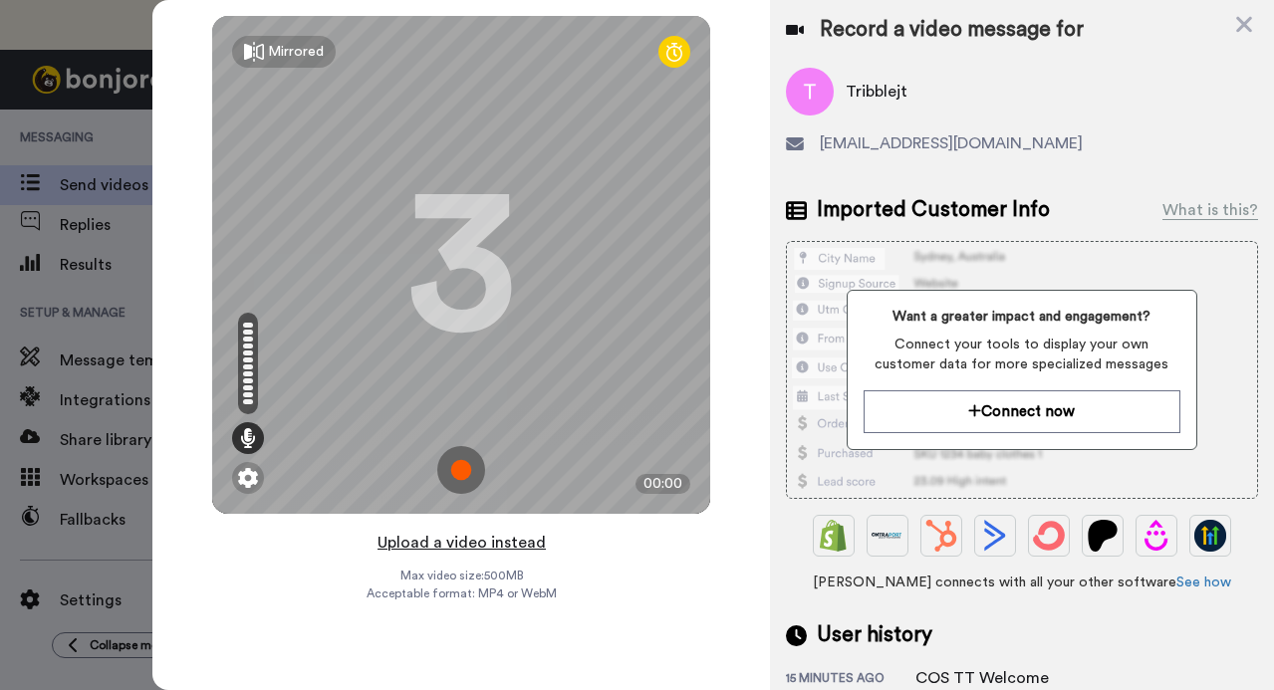
click at [477, 545] on button "Upload a video instead" at bounding box center [461, 543] width 180 height 26
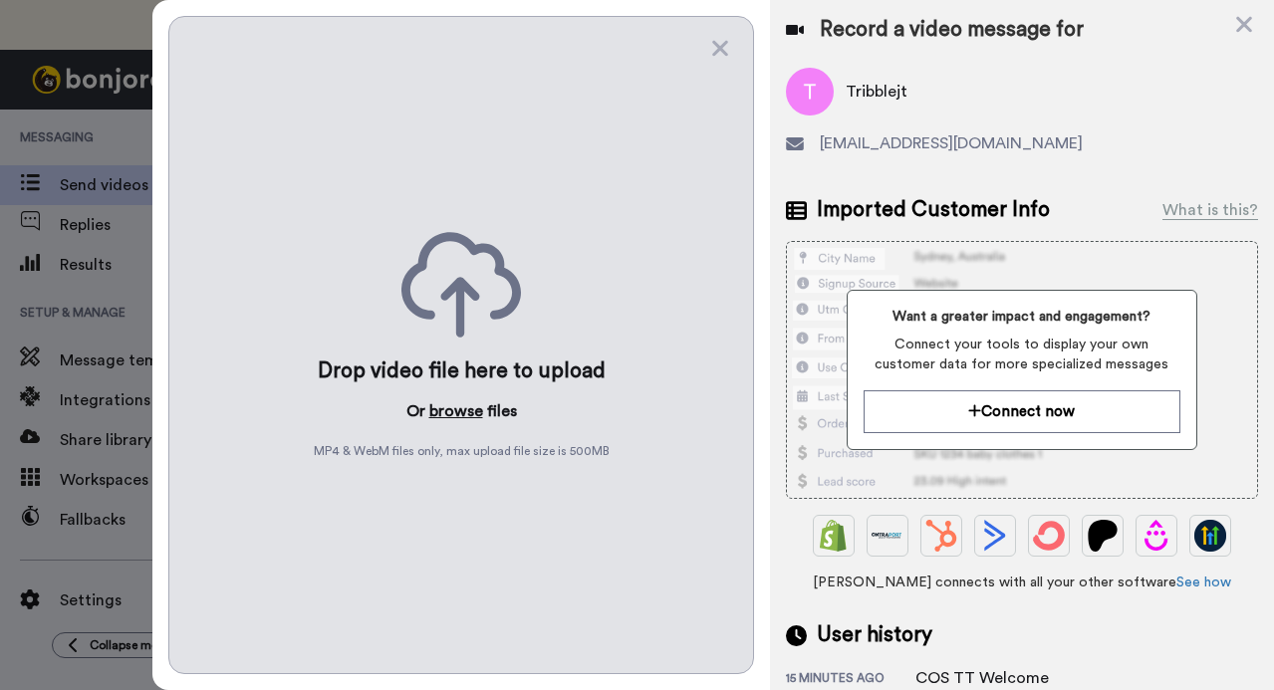
click at [454, 407] on button "browse" at bounding box center [456, 411] width 54 height 24
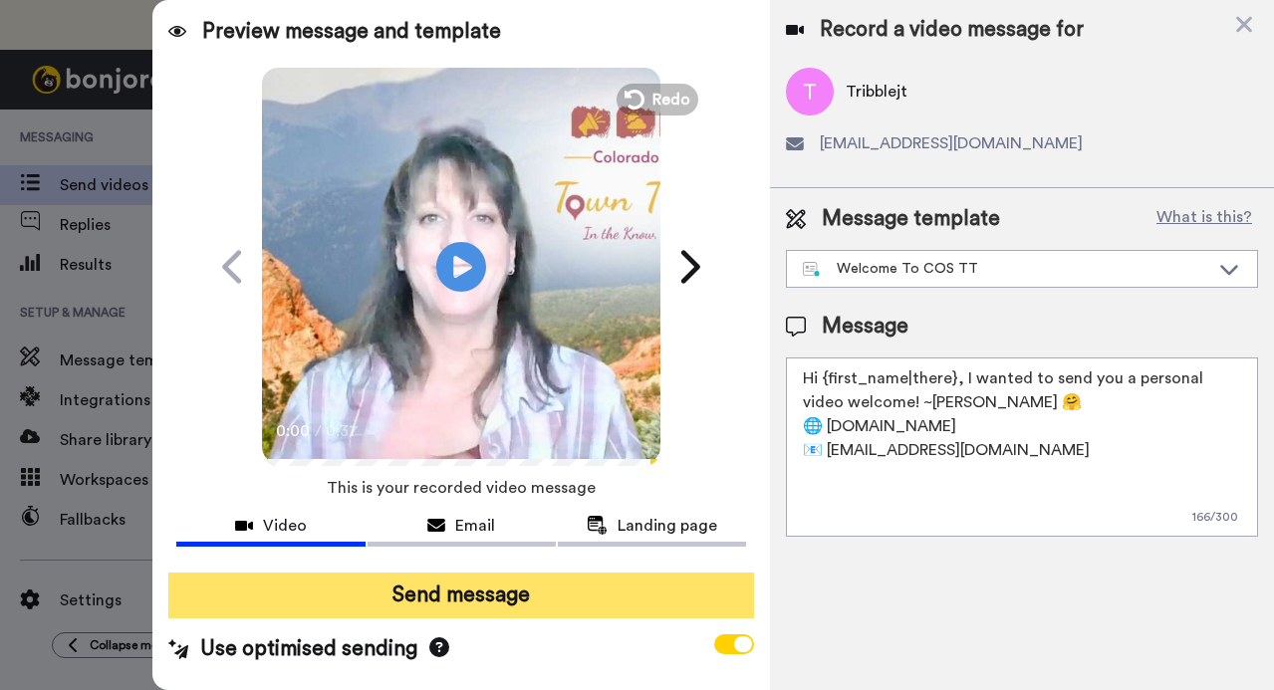
click at [453, 598] on button "Send message" at bounding box center [460, 596] width 584 height 46
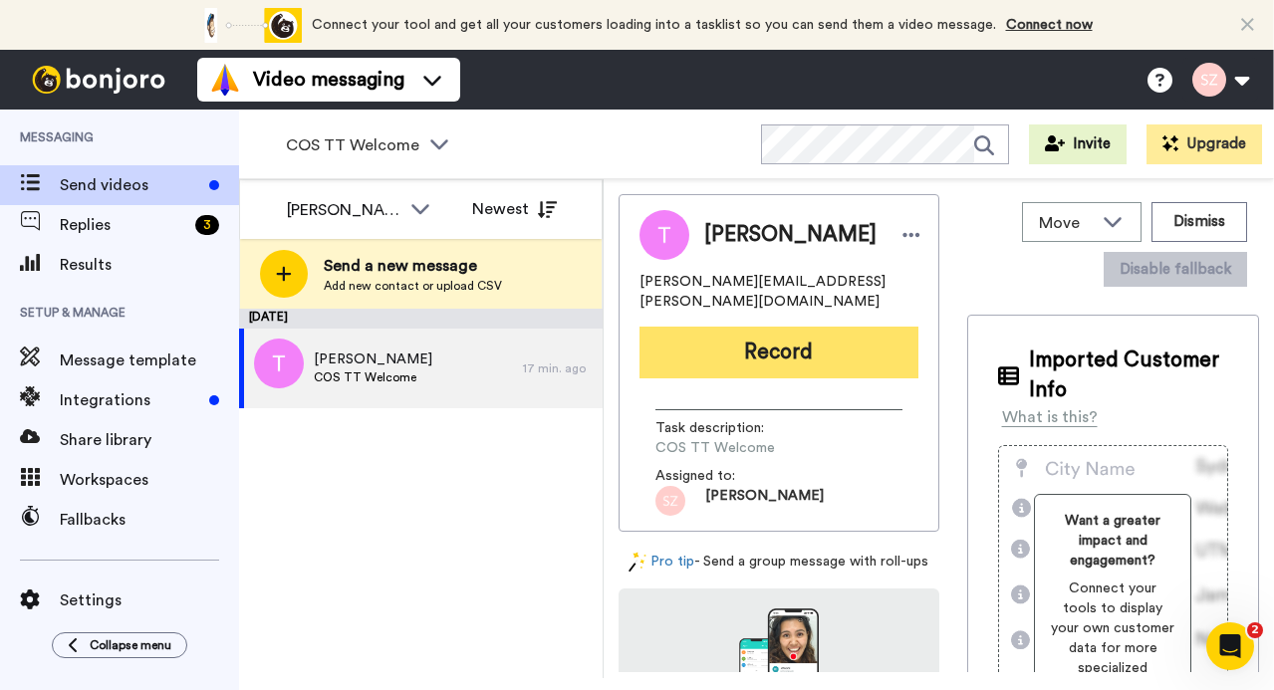
click at [738, 333] on button "Record" at bounding box center [778, 353] width 279 height 52
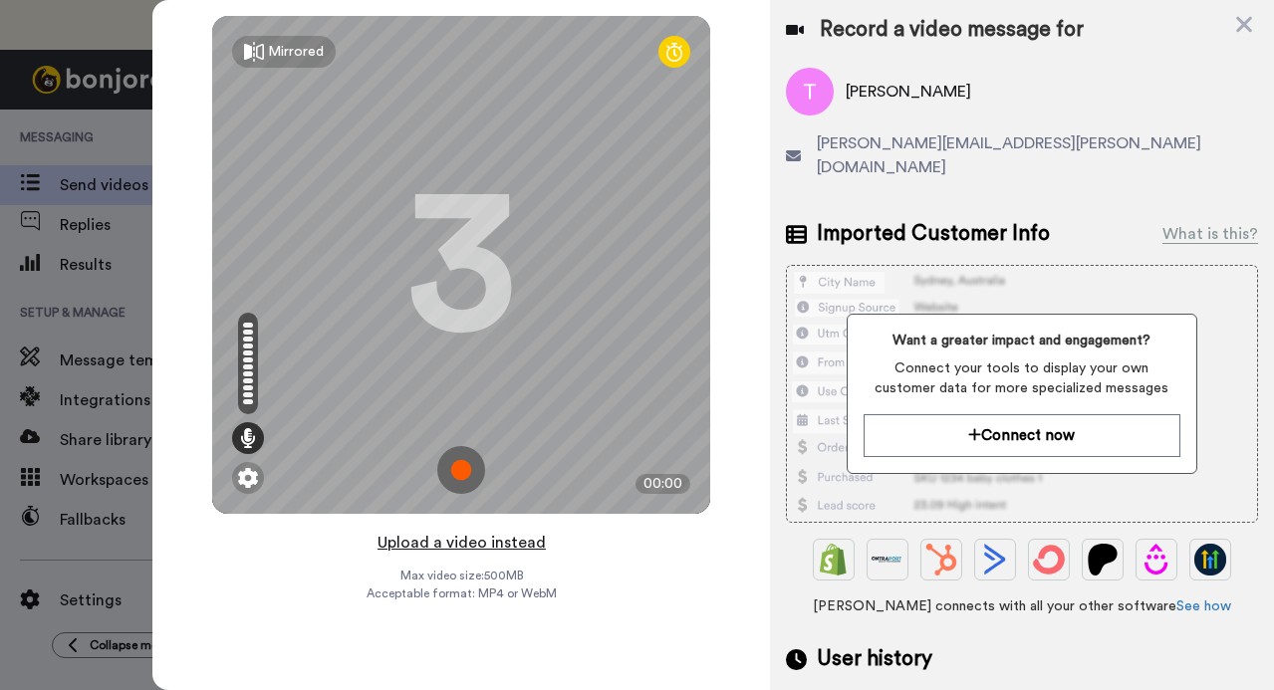
click at [511, 545] on button "Upload a video instead" at bounding box center [461, 543] width 180 height 26
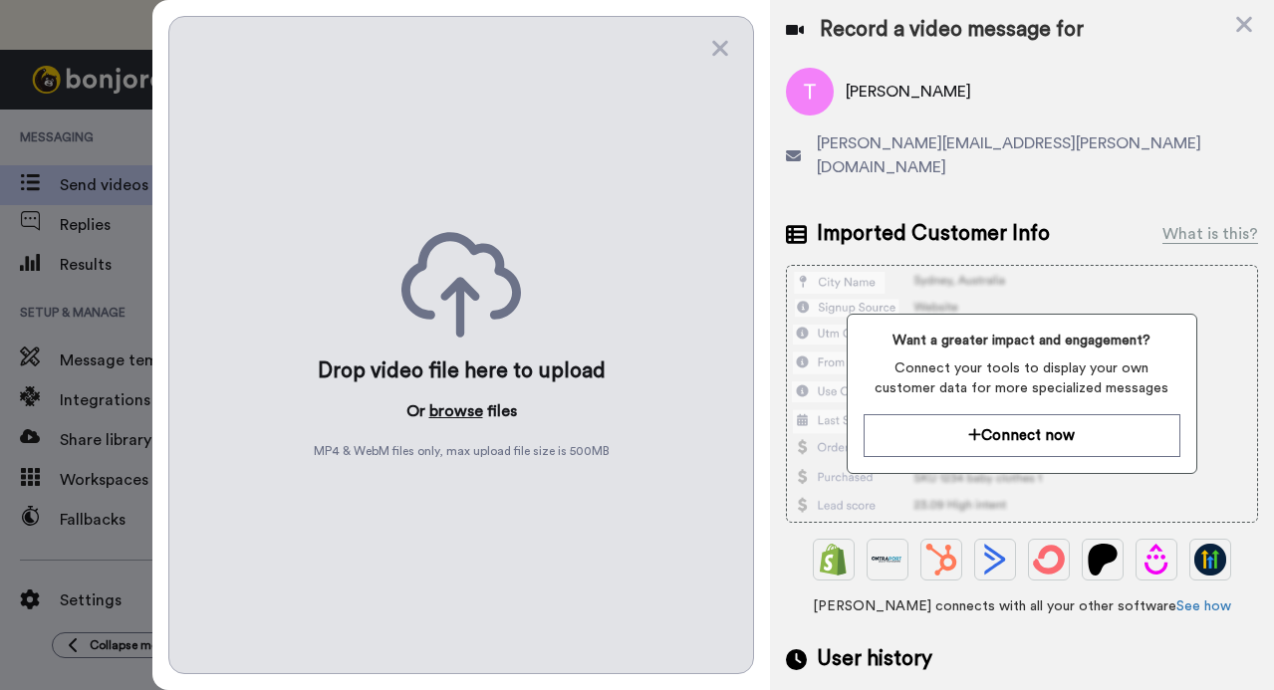
click at [460, 410] on button "browse" at bounding box center [456, 411] width 54 height 24
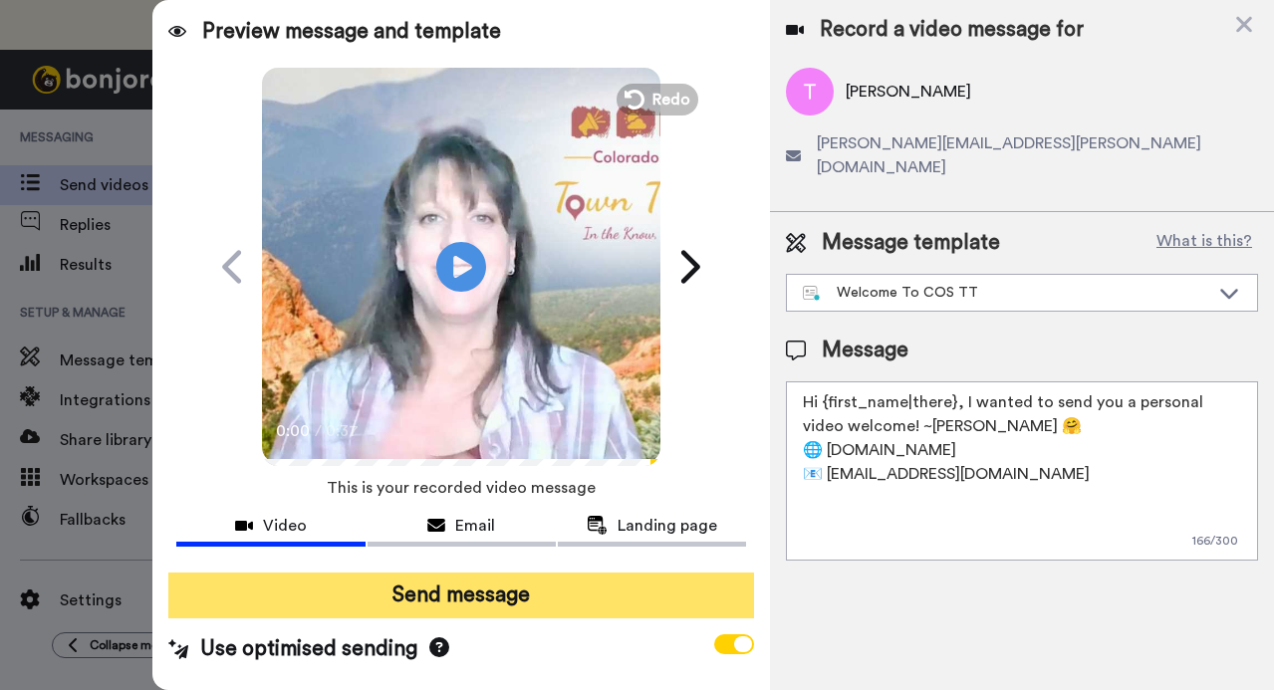
click at [475, 597] on button "Send message" at bounding box center [460, 596] width 584 height 46
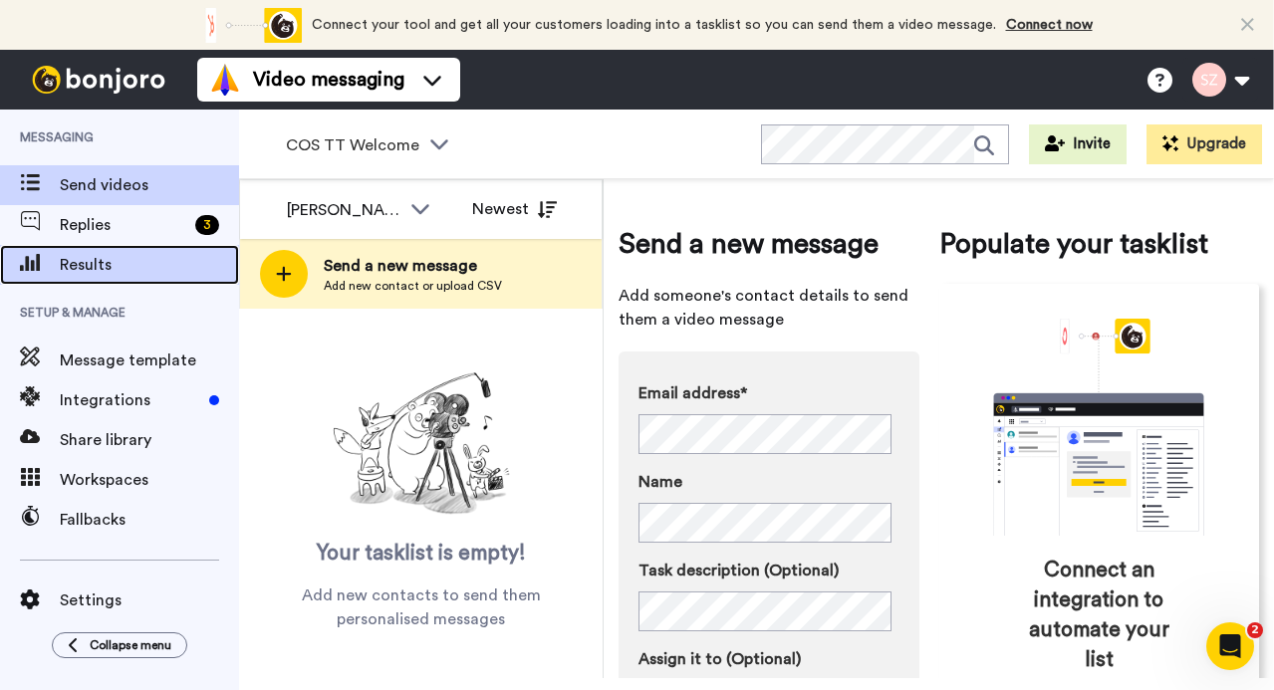
click at [146, 250] on div "Results" at bounding box center [119, 265] width 239 height 40
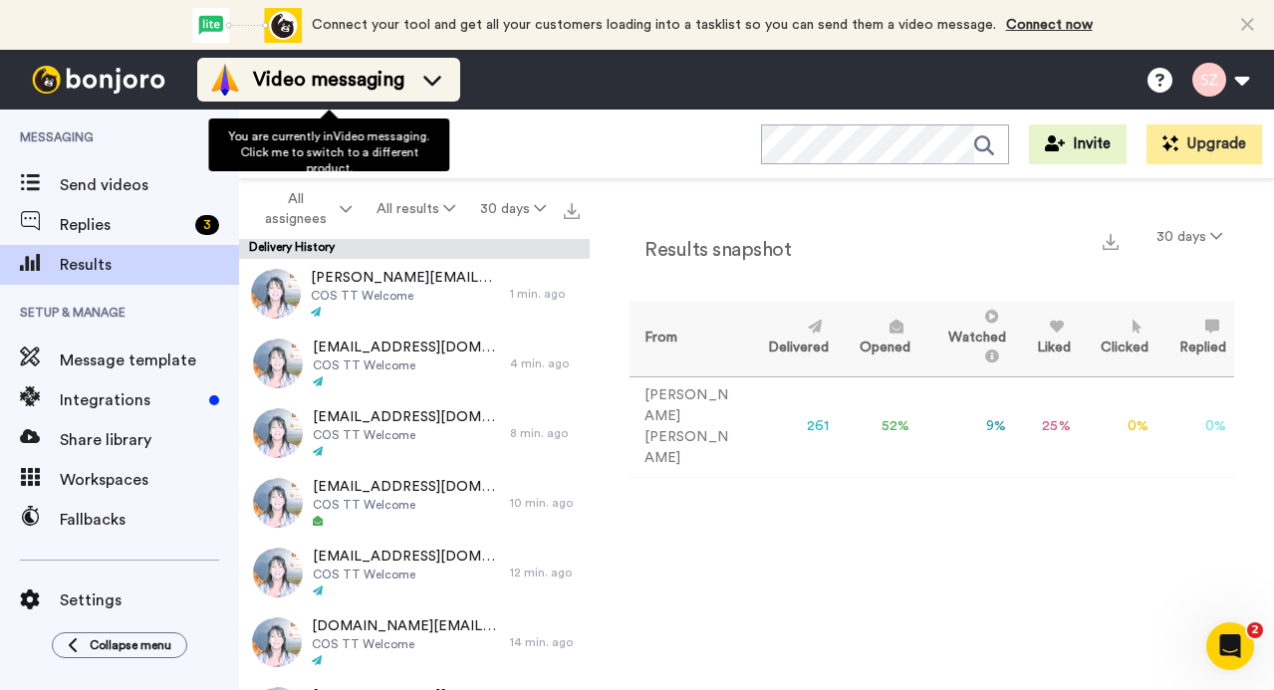
click at [417, 81] on icon at bounding box center [432, 80] width 32 height 20
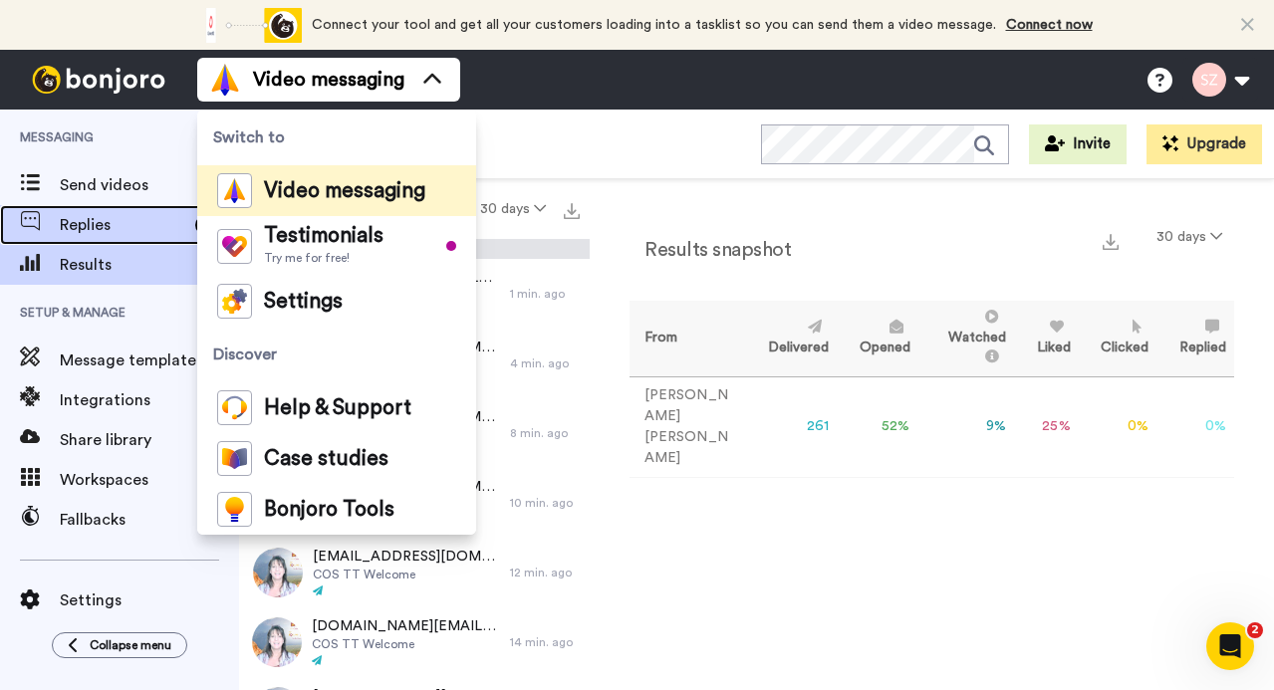
click at [94, 231] on span "Replies" at bounding box center [123, 225] width 127 height 24
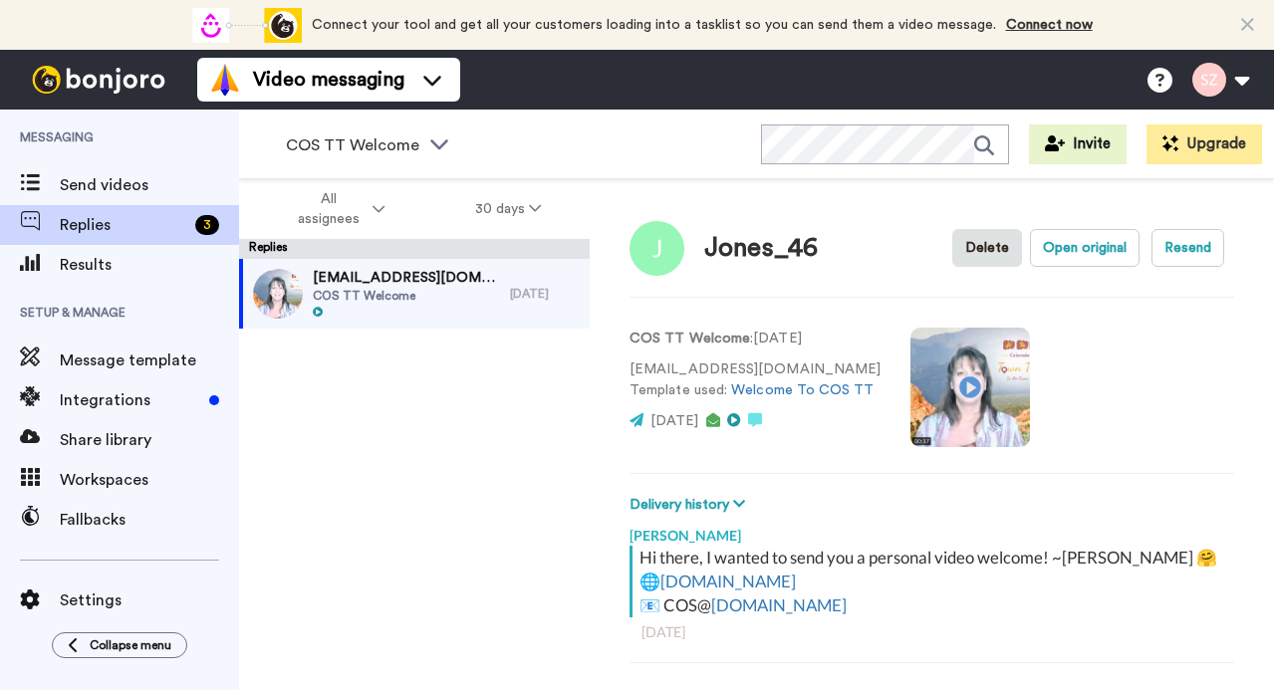
scroll to position [70, 0]
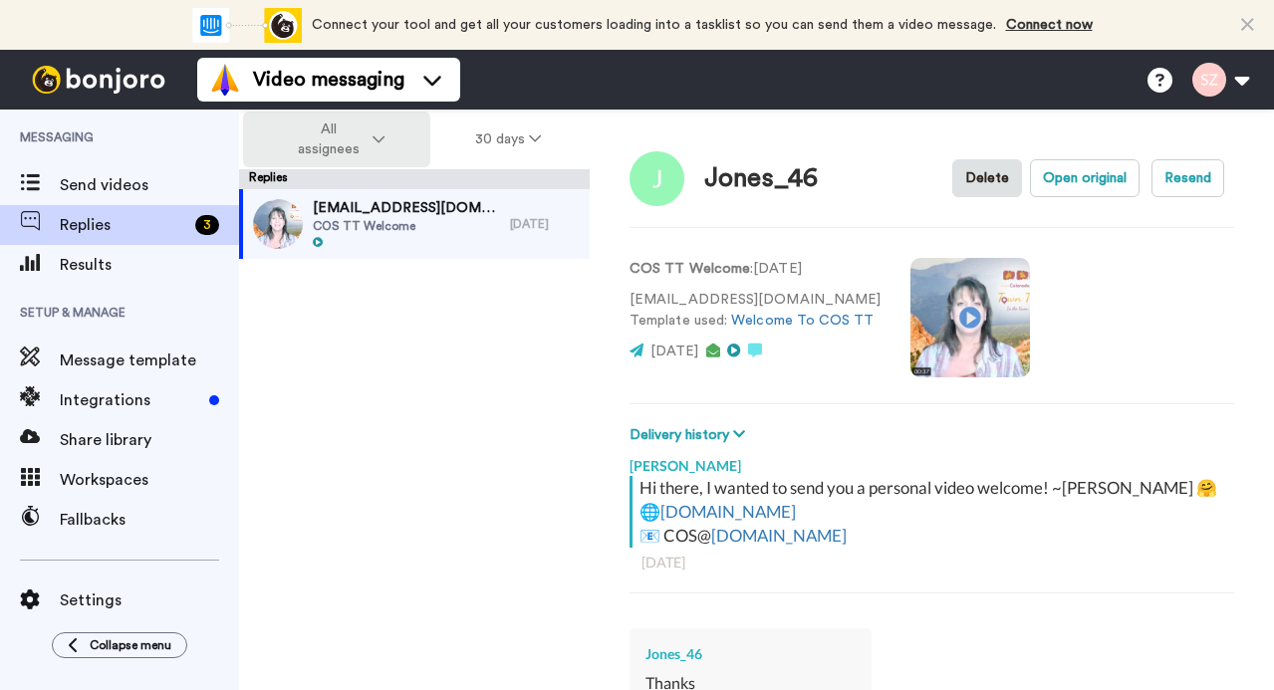
click at [384, 141] on icon at bounding box center [378, 139] width 12 height 14
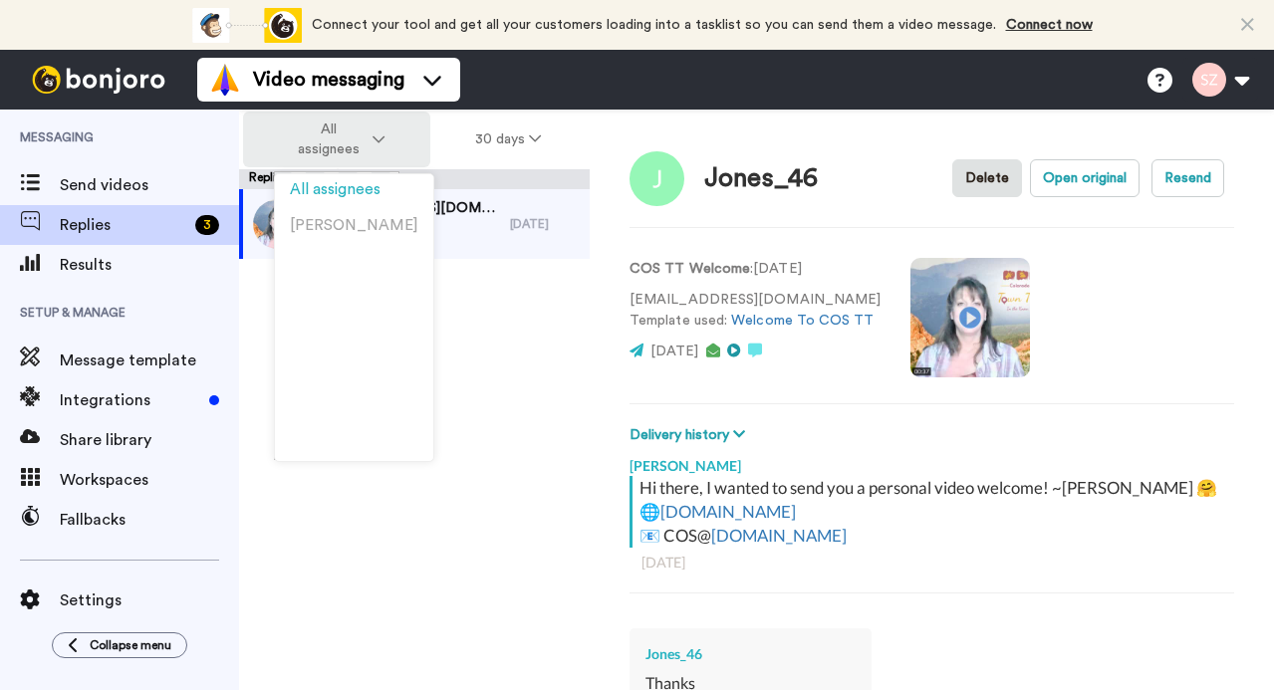
click at [384, 141] on icon at bounding box center [378, 139] width 12 height 14
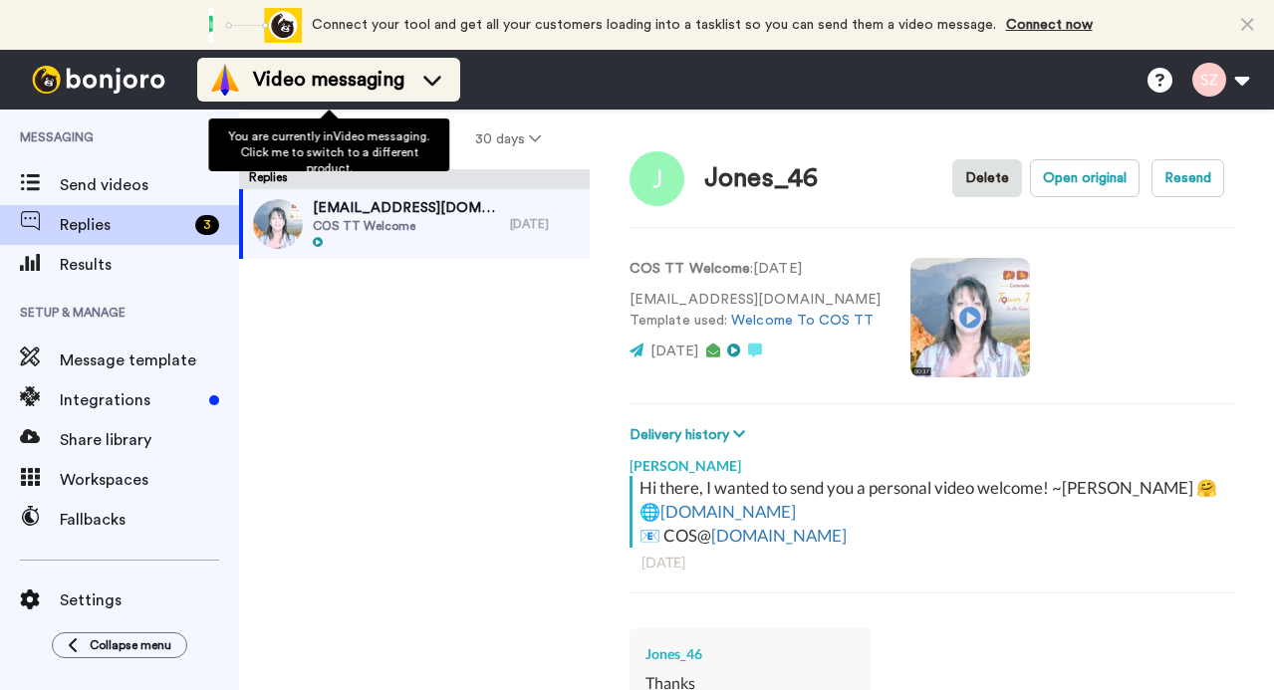
click at [436, 81] on icon at bounding box center [432, 81] width 18 height 10
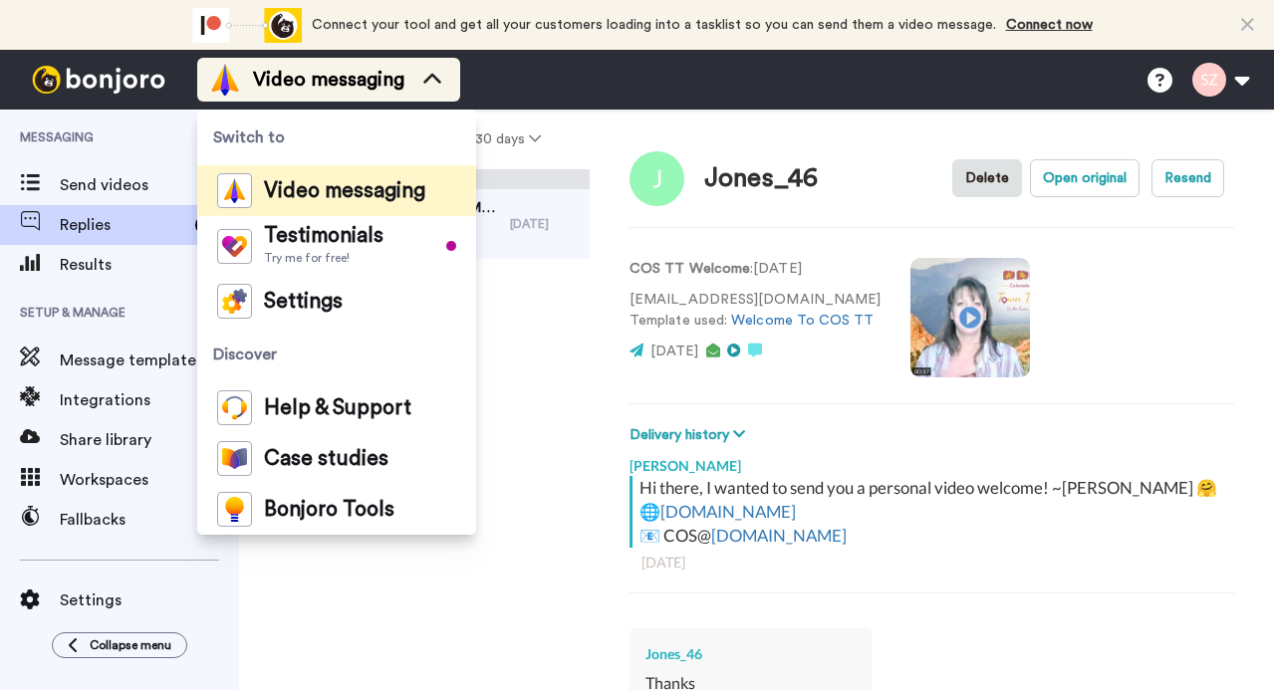
click at [436, 81] on icon at bounding box center [432, 80] width 32 height 20
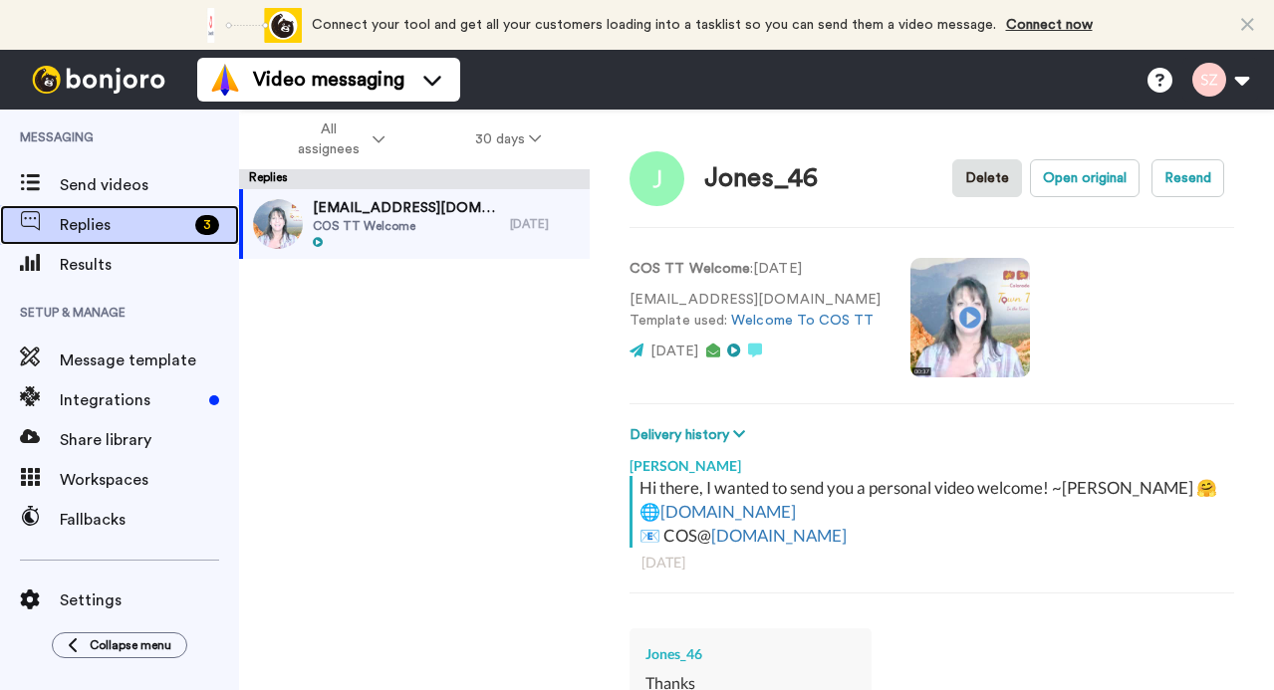
click at [146, 220] on span "Replies" at bounding box center [123, 225] width 127 height 24
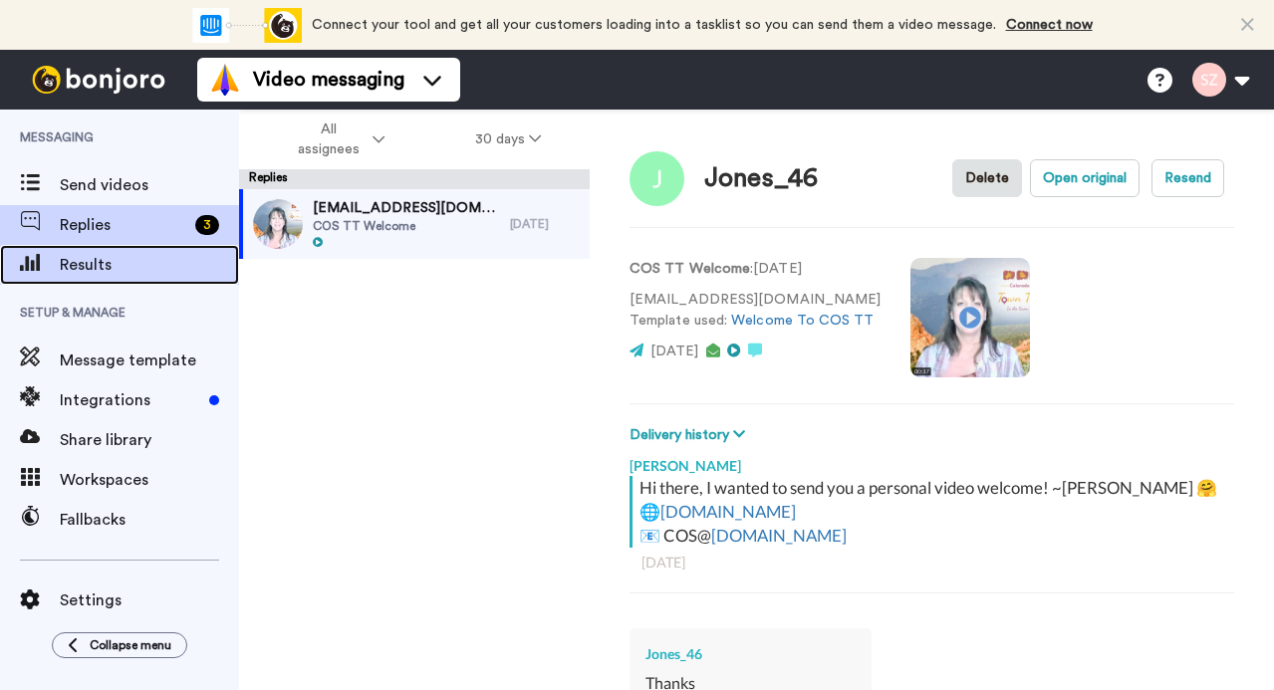
click at [107, 263] on span "Results" at bounding box center [149, 265] width 179 height 24
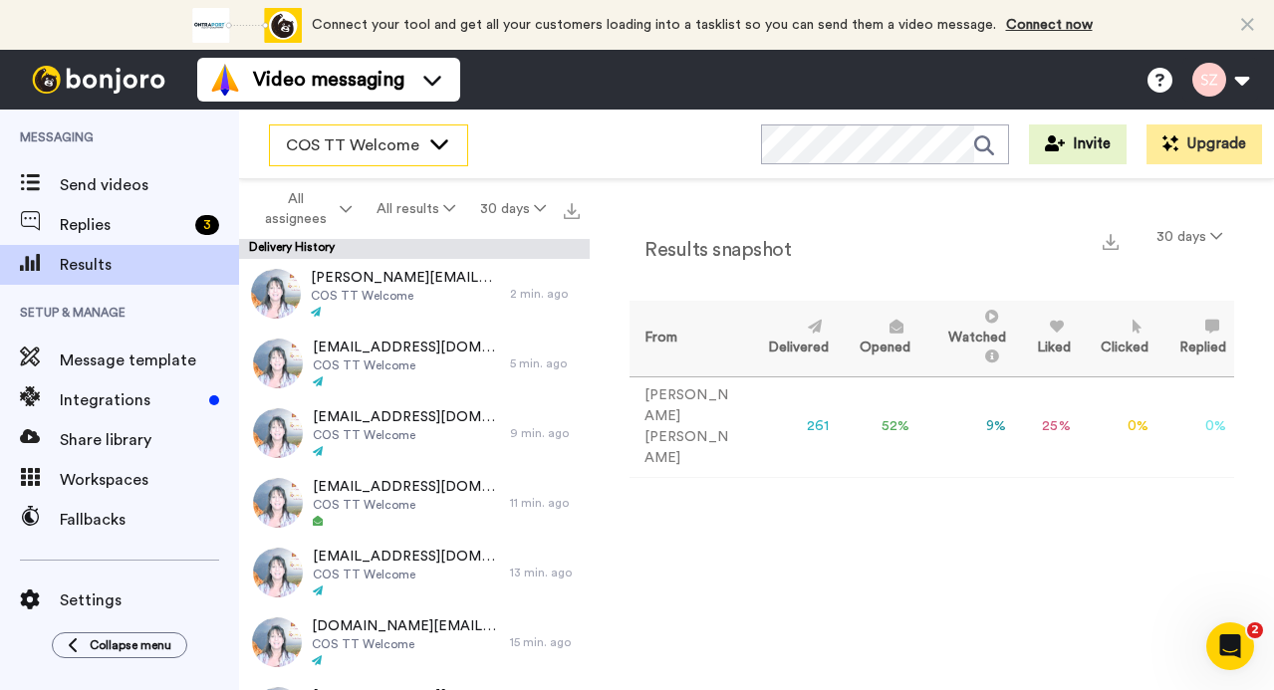
click at [444, 135] on icon at bounding box center [439, 143] width 24 height 20
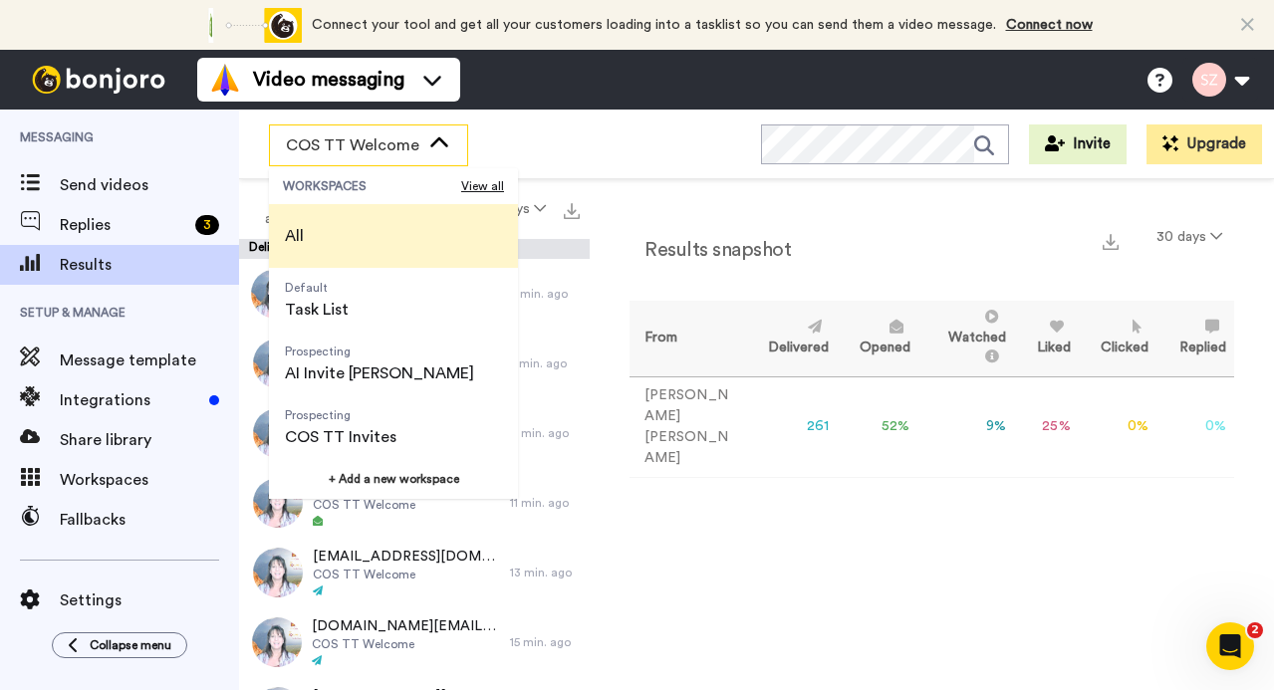
click at [400, 241] on li "All" at bounding box center [393, 236] width 249 height 64
